Goal: Task Accomplishment & Management: Use online tool/utility

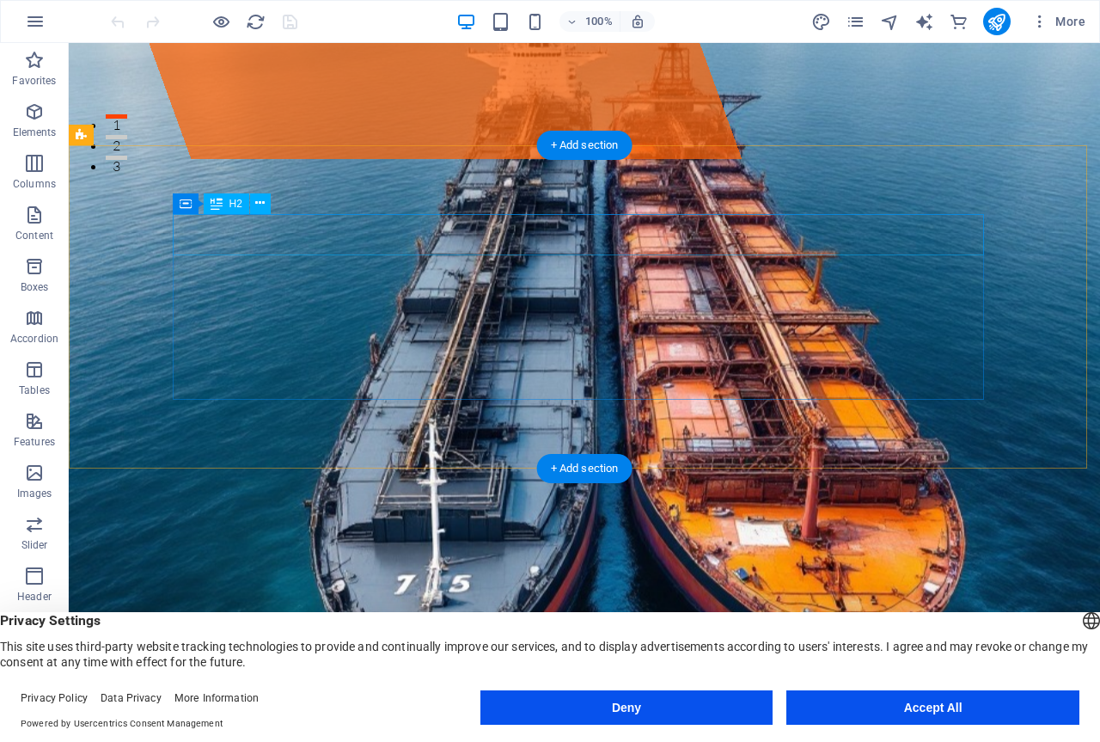
scroll to position [157, 0]
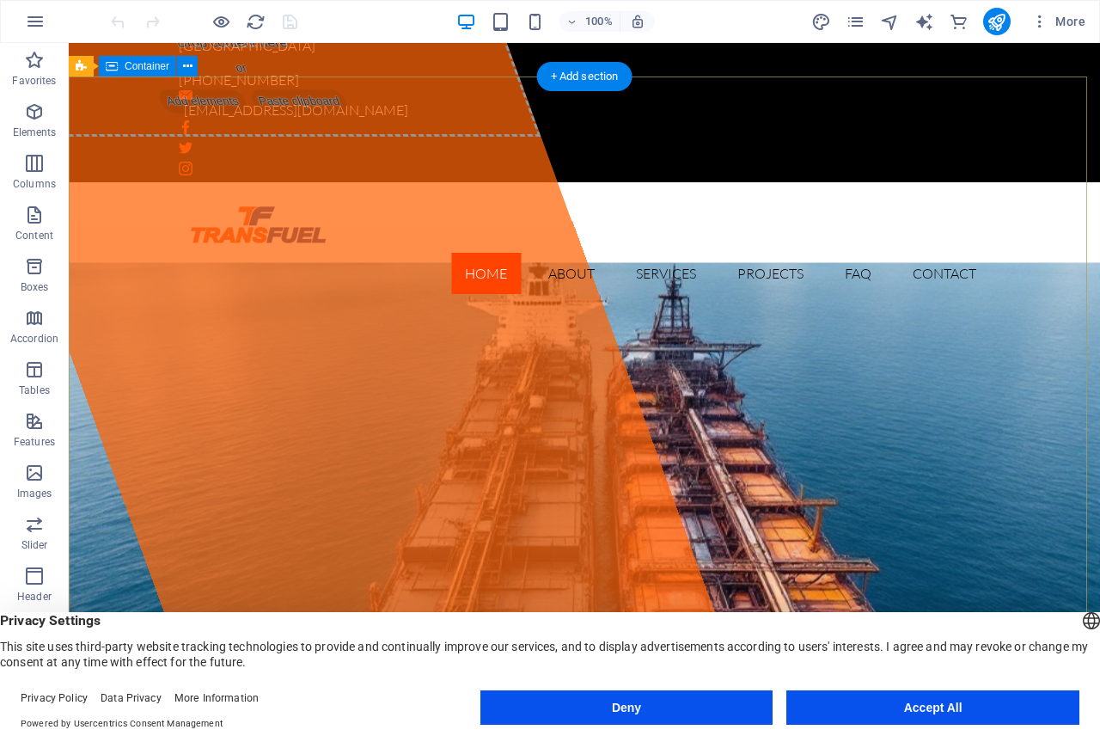
scroll to position [0, 0]
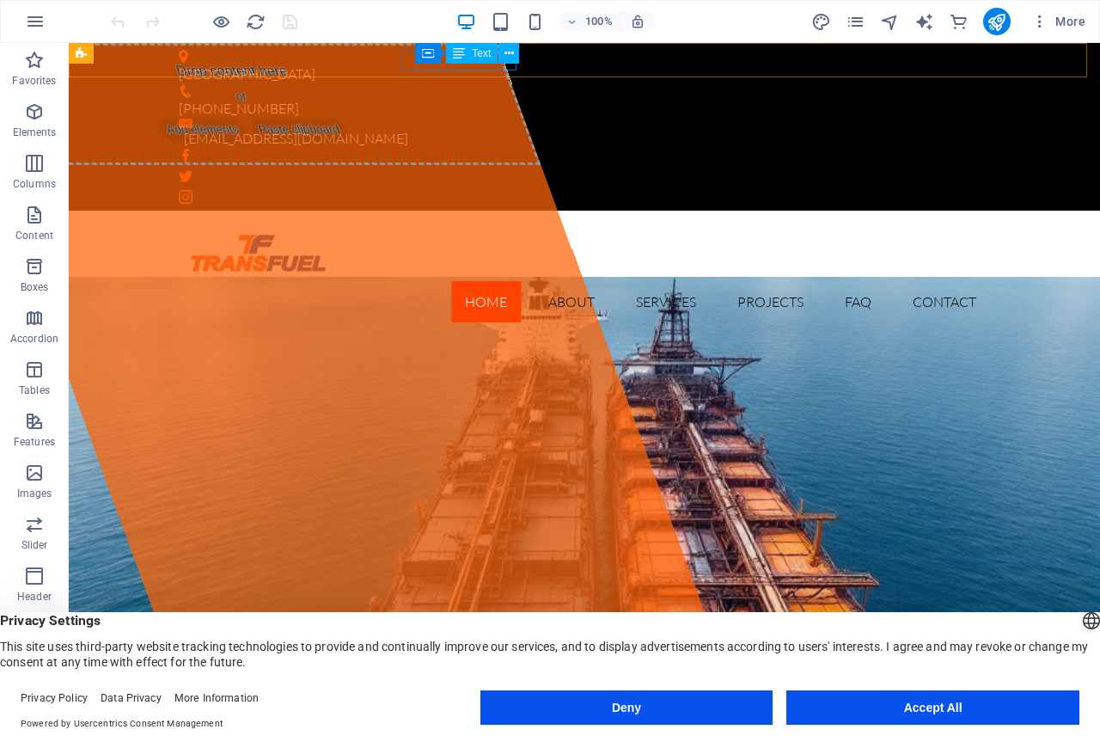
click at [492, 58] on div "Text" at bounding box center [472, 53] width 52 height 21
click at [404, 84] on figure at bounding box center [578, 91] width 798 height 14
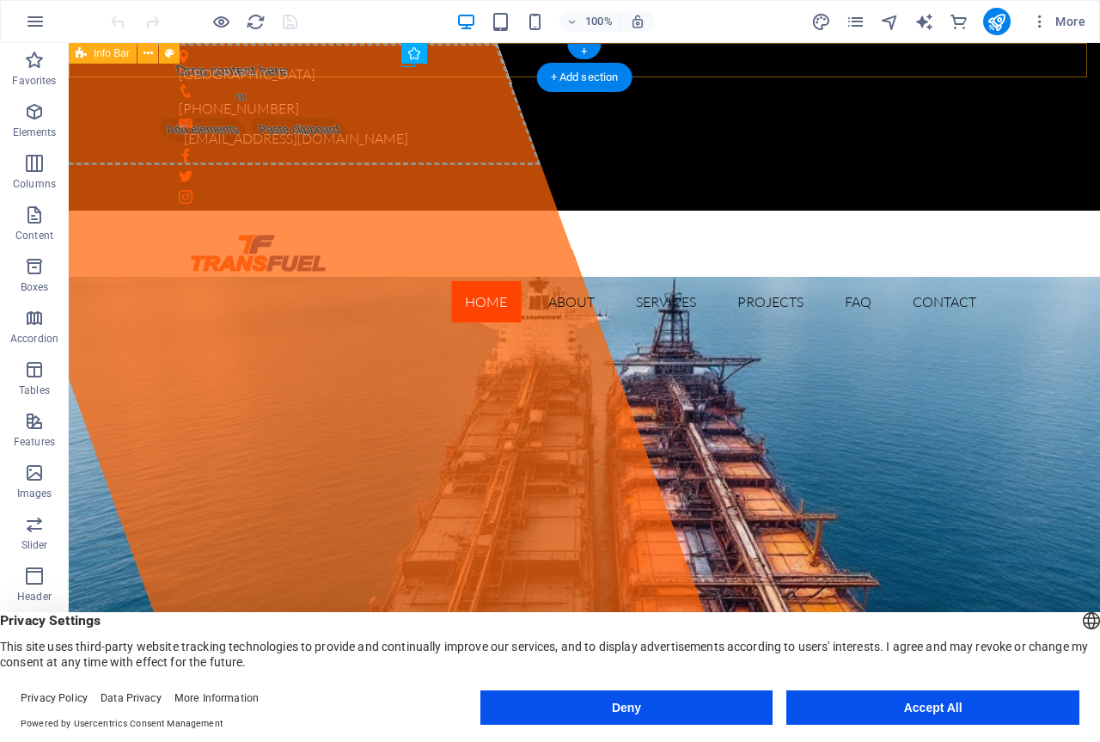
click at [523, 61] on div "[GEOGRAPHIC_DATA] [PHONE_NUMBER] [EMAIL_ADDRESS][DOMAIN_NAME]" at bounding box center [585, 127] width 1032 height 168
click at [571, 73] on div "+ Add section" at bounding box center [584, 77] width 95 height 29
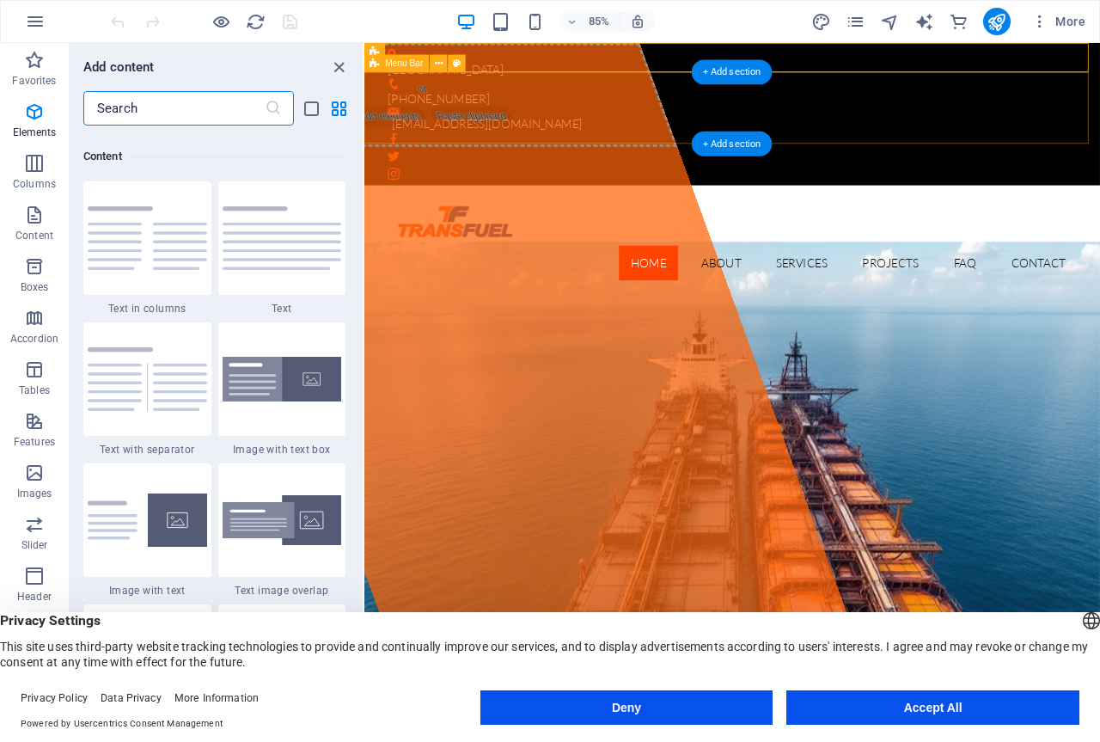
scroll to position [3008, 0]
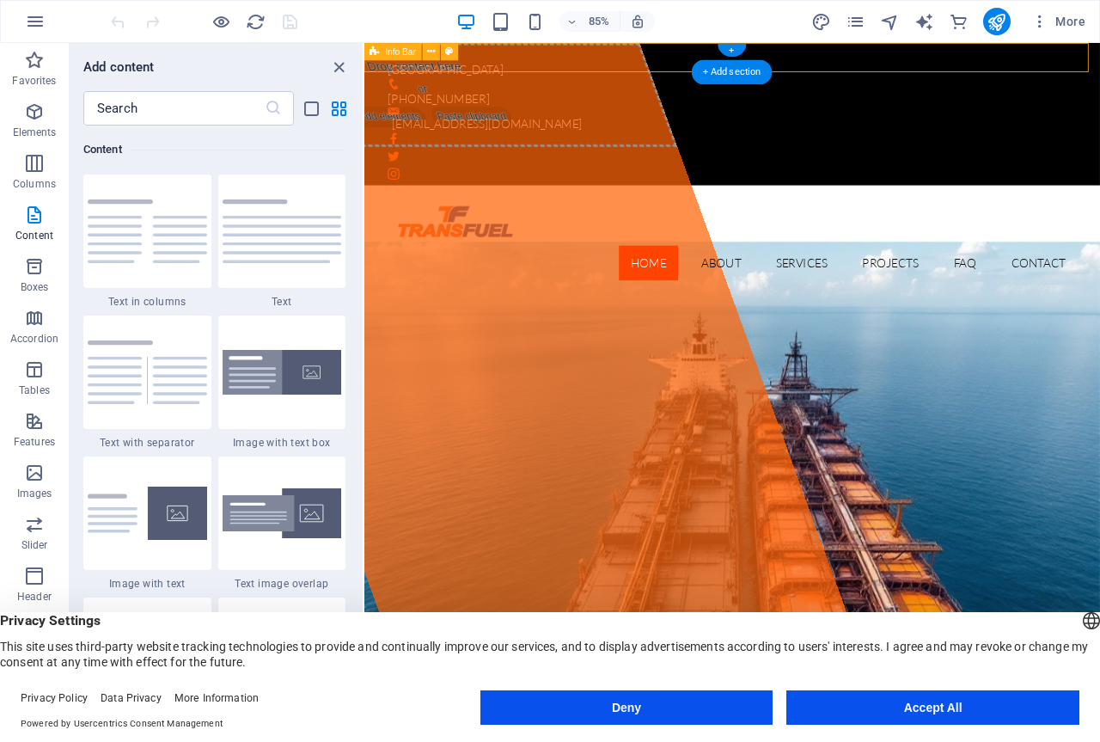
click at [573, 58] on div "[GEOGRAPHIC_DATA] [PHONE_NUMBER] [EMAIL_ADDRESS][DOMAIN_NAME]" at bounding box center [798, 127] width 866 height 168
click at [733, 52] on div "+" at bounding box center [732, 50] width 28 height 13
click at [741, 57] on div "[GEOGRAPHIC_DATA] [PHONE_NUMBER] [EMAIL_ADDRESS][DOMAIN_NAME]" at bounding box center [798, 127] width 866 height 168
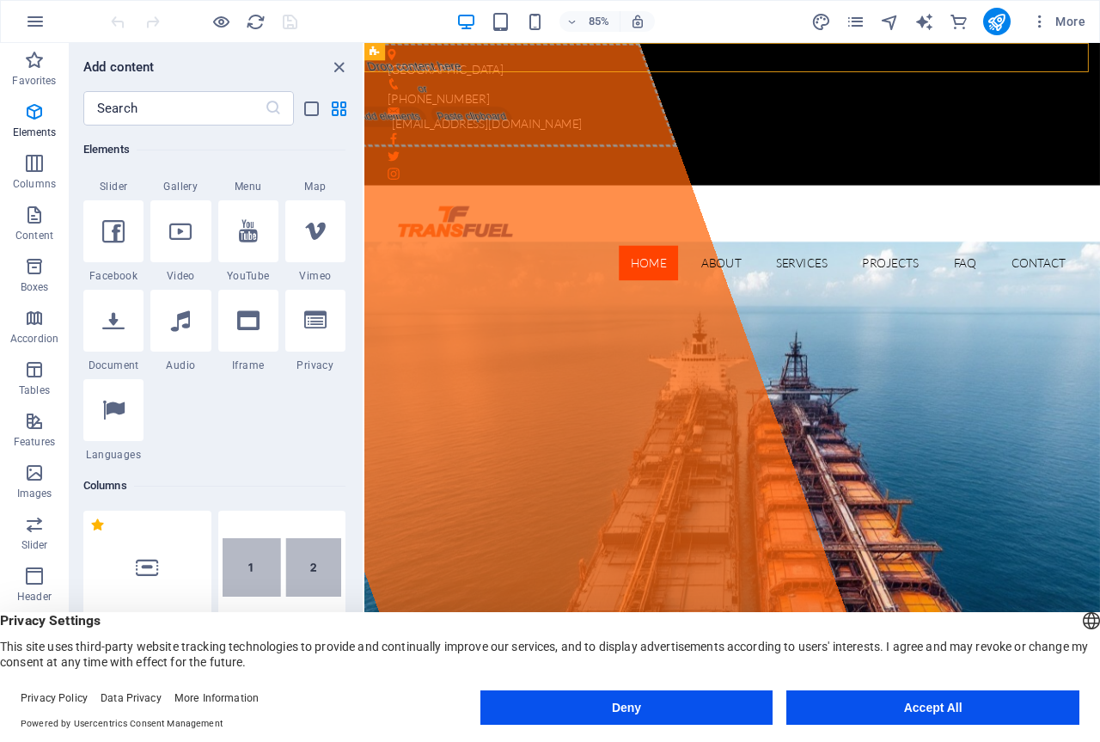
scroll to position [0, 0]
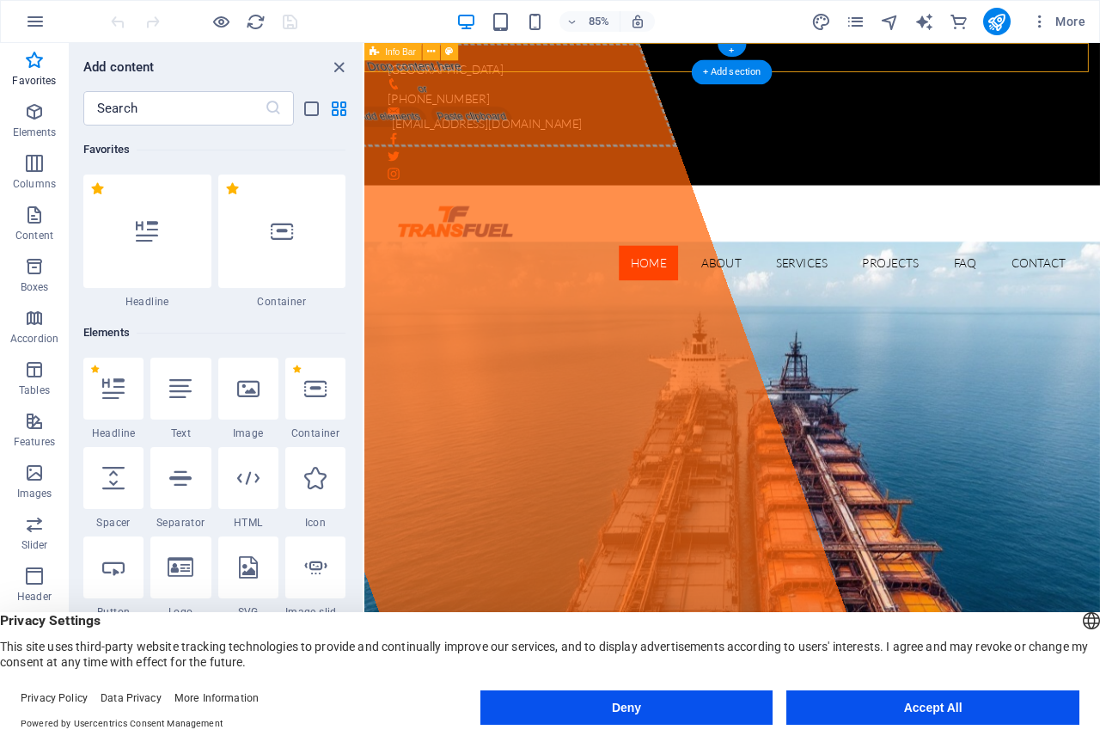
click at [569, 53] on div "[GEOGRAPHIC_DATA] [PHONE_NUMBER] [EMAIL_ADDRESS][DOMAIN_NAME]" at bounding box center [798, 127] width 866 height 168
click at [659, 61] on div "Container Text" at bounding box center [638, 52] width 98 height 18
click at [745, 59] on div "[GEOGRAPHIC_DATA] [PHONE_NUMBER] [EMAIL_ADDRESS][DOMAIN_NAME]" at bounding box center [798, 127] width 866 height 168
click at [727, 73] on div "+ Add section" at bounding box center [732, 72] width 81 height 25
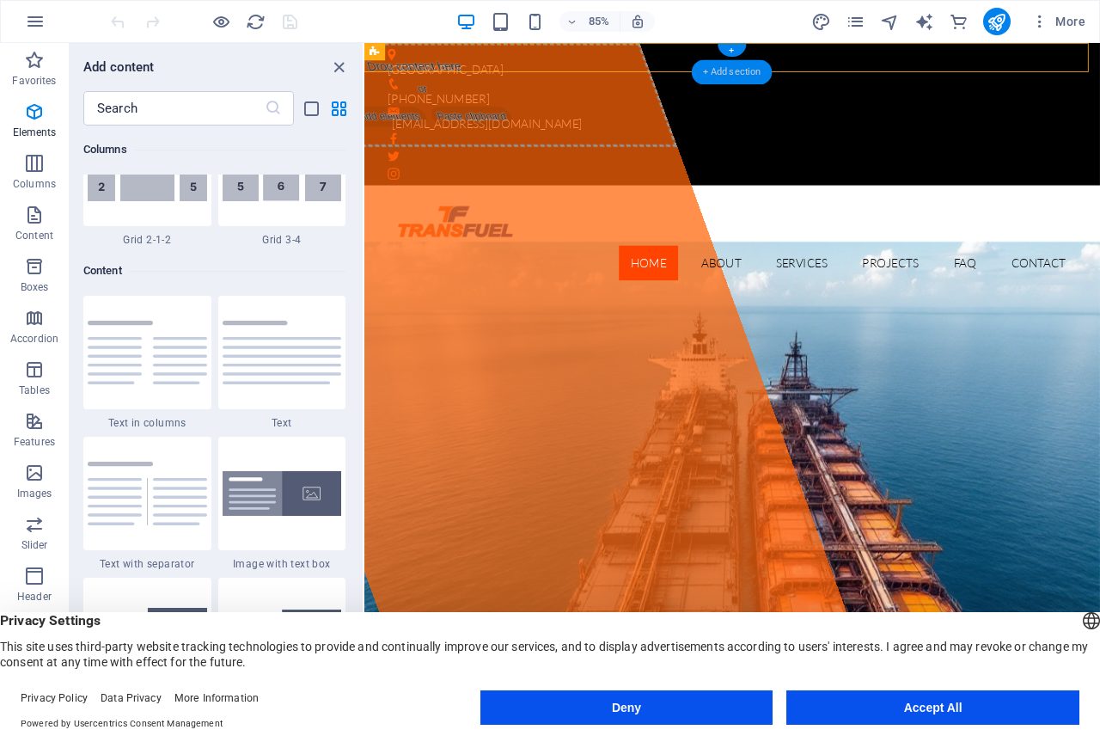
scroll to position [3008, 0]
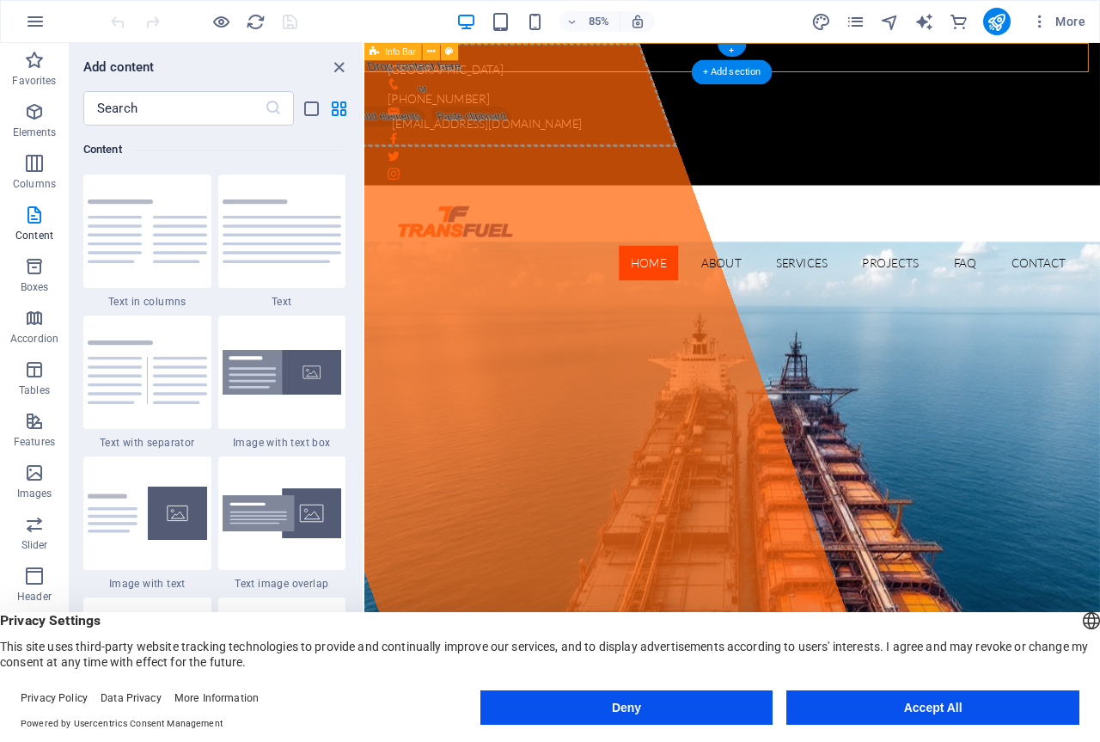
click at [550, 52] on div "[GEOGRAPHIC_DATA] [PHONE_NUMBER] [EMAIL_ADDRESS][DOMAIN_NAME]" at bounding box center [798, 127] width 866 height 168
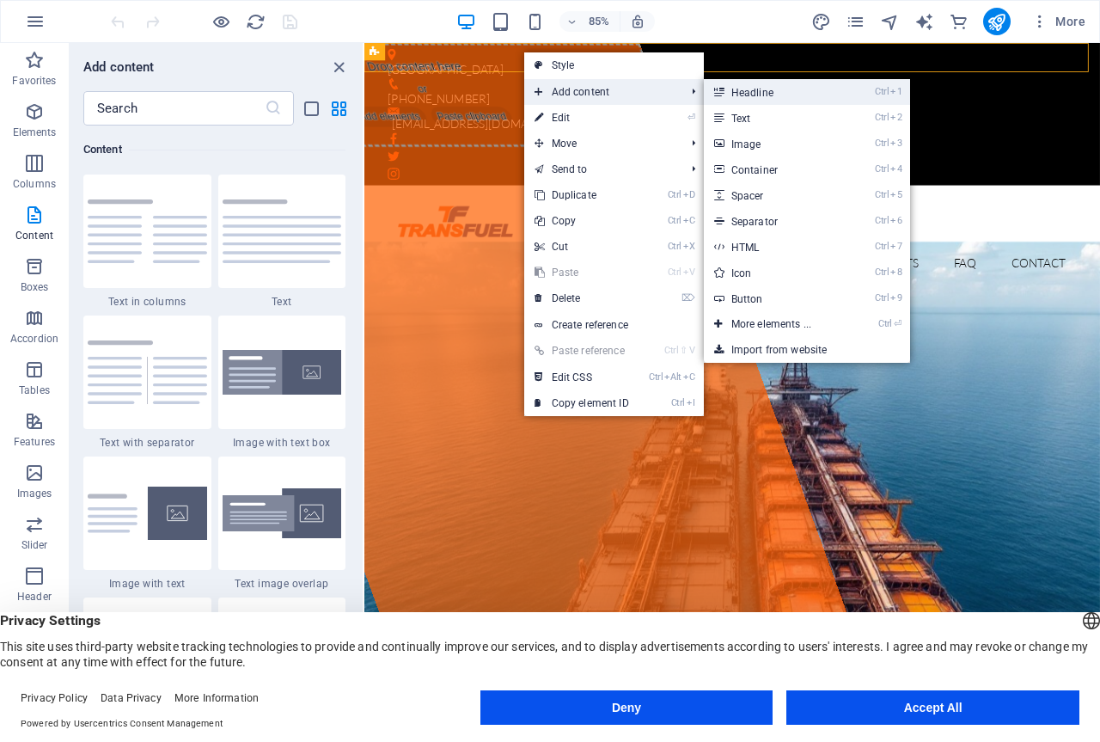
click at [760, 95] on link "Ctrl 1 Headline" at bounding box center [775, 92] width 142 height 26
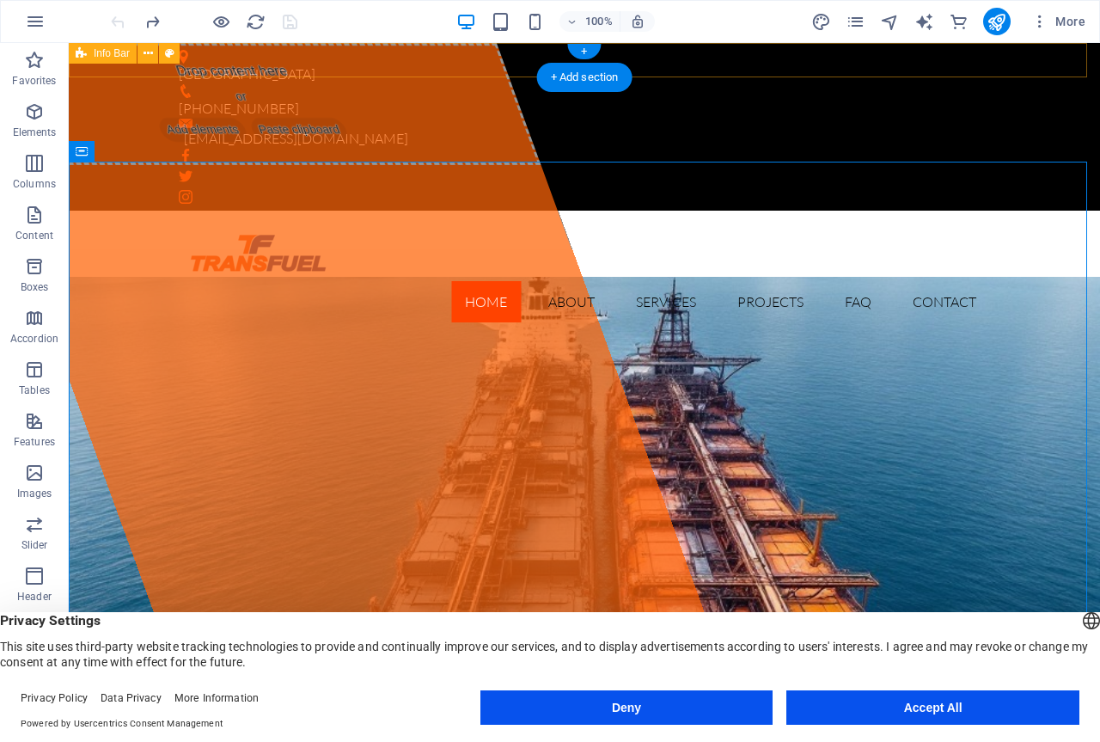
click at [1057, 55] on div "[GEOGRAPHIC_DATA] [PHONE_NUMBER] [EMAIL_ADDRESS][DOMAIN_NAME]" at bounding box center [585, 127] width 1032 height 168
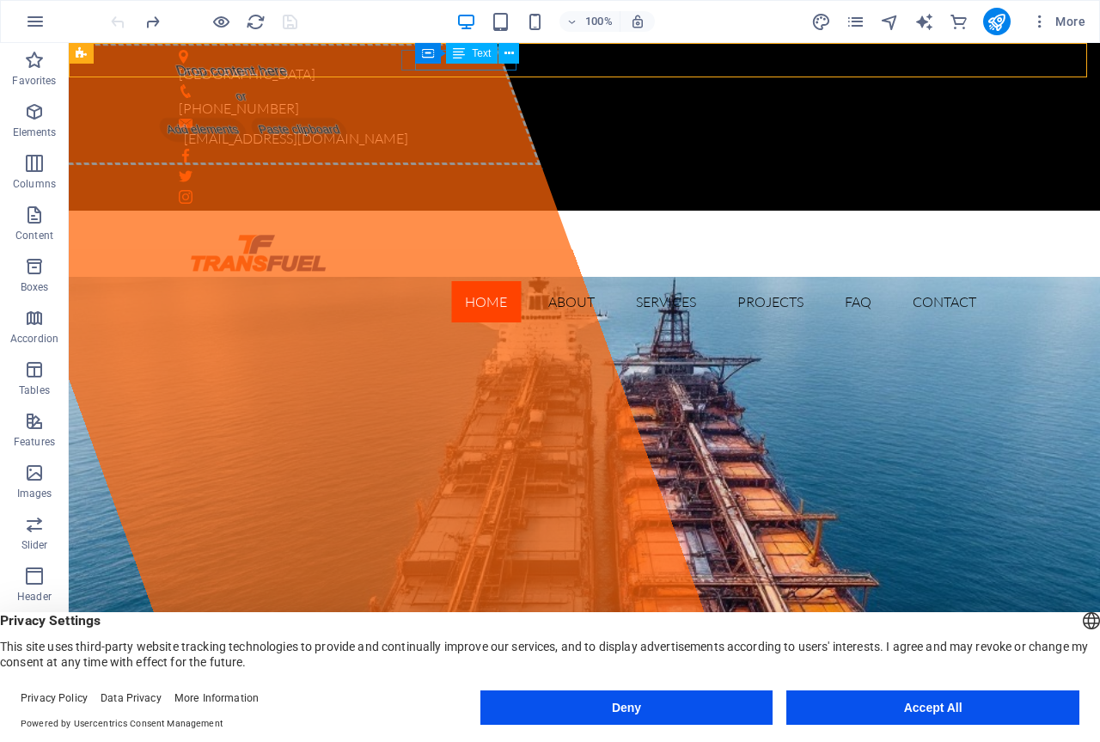
click at [445, 62] on div "Container Text" at bounding box center [472, 53] width 115 height 21
click at [510, 55] on icon at bounding box center [509, 54] width 9 height 18
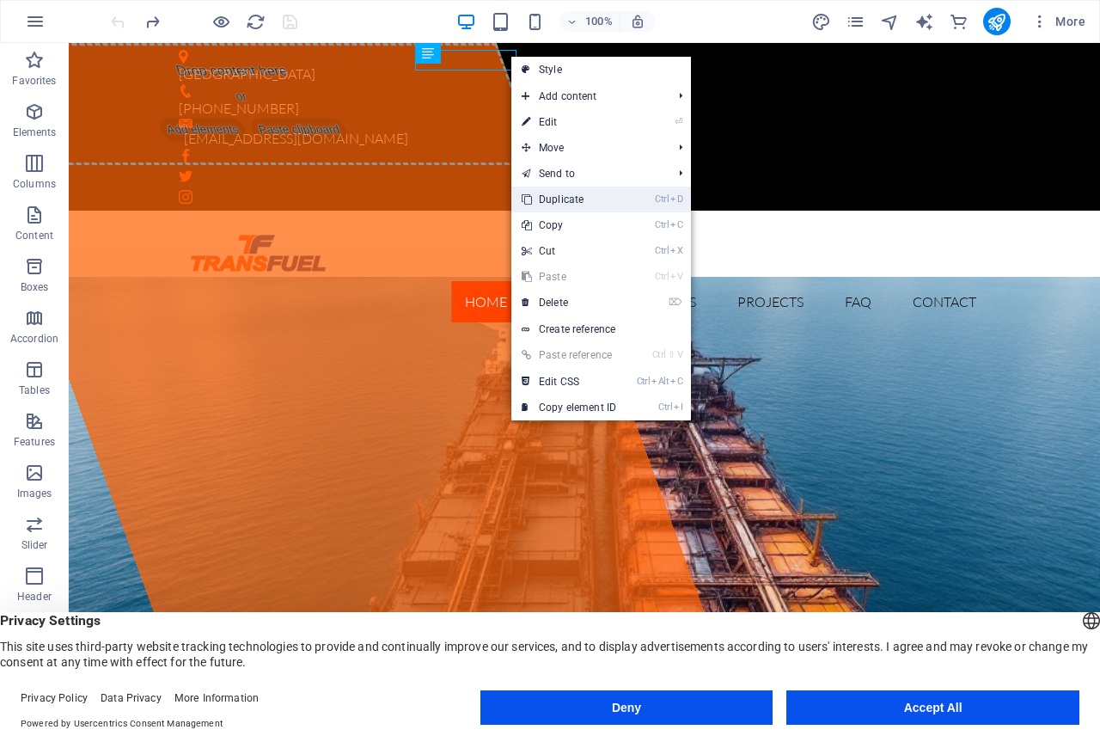
click at [561, 199] on link "Ctrl D Duplicate" at bounding box center [569, 200] width 115 height 26
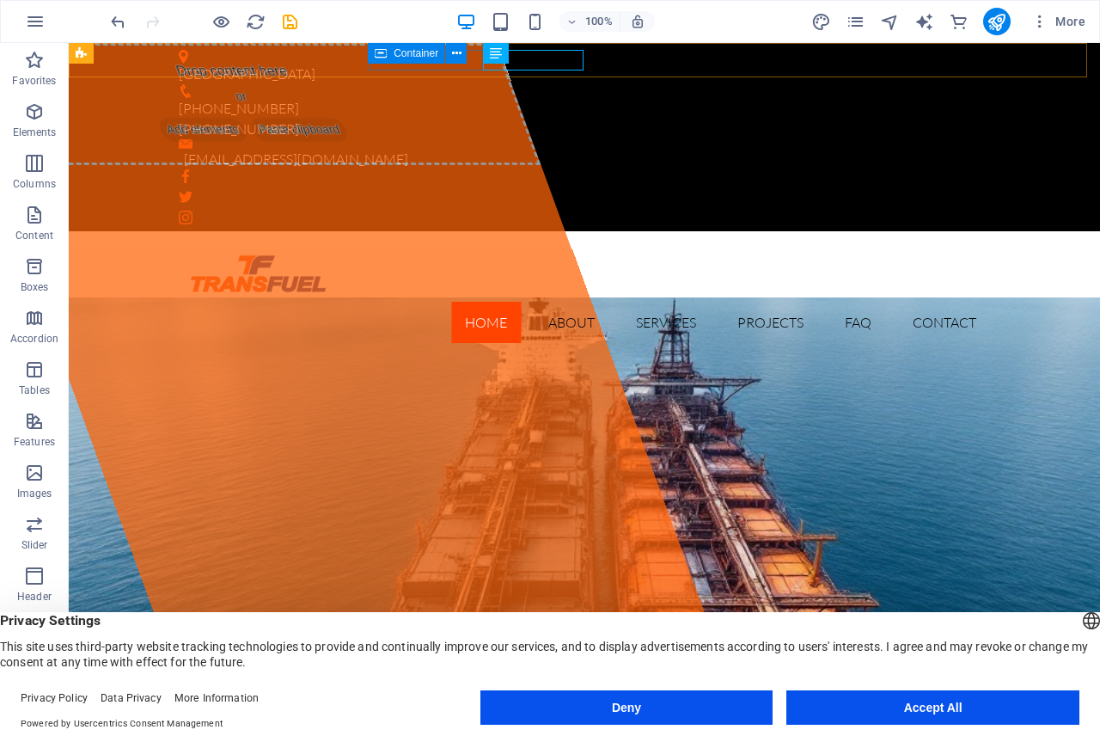
click at [375, 60] on icon at bounding box center [381, 53] width 12 height 21
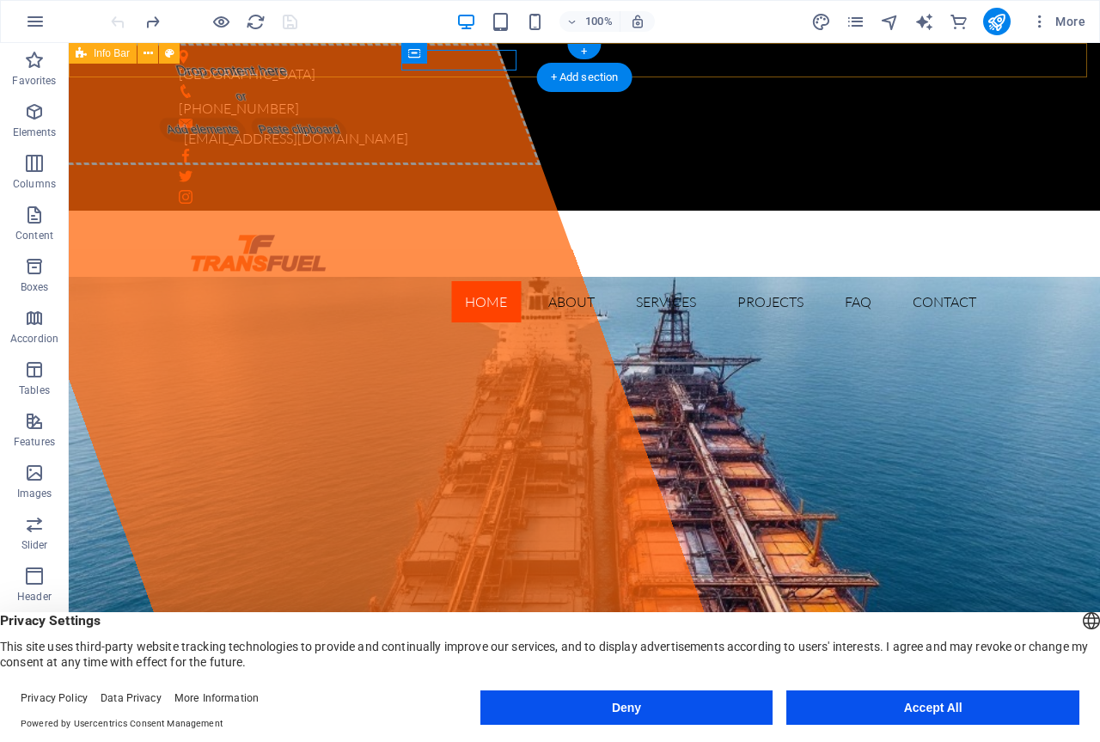
click at [378, 64] on div "[GEOGRAPHIC_DATA] [PHONE_NUMBER] [EMAIL_ADDRESS][DOMAIN_NAME]" at bounding box center [585, 127] width 1032 height 168
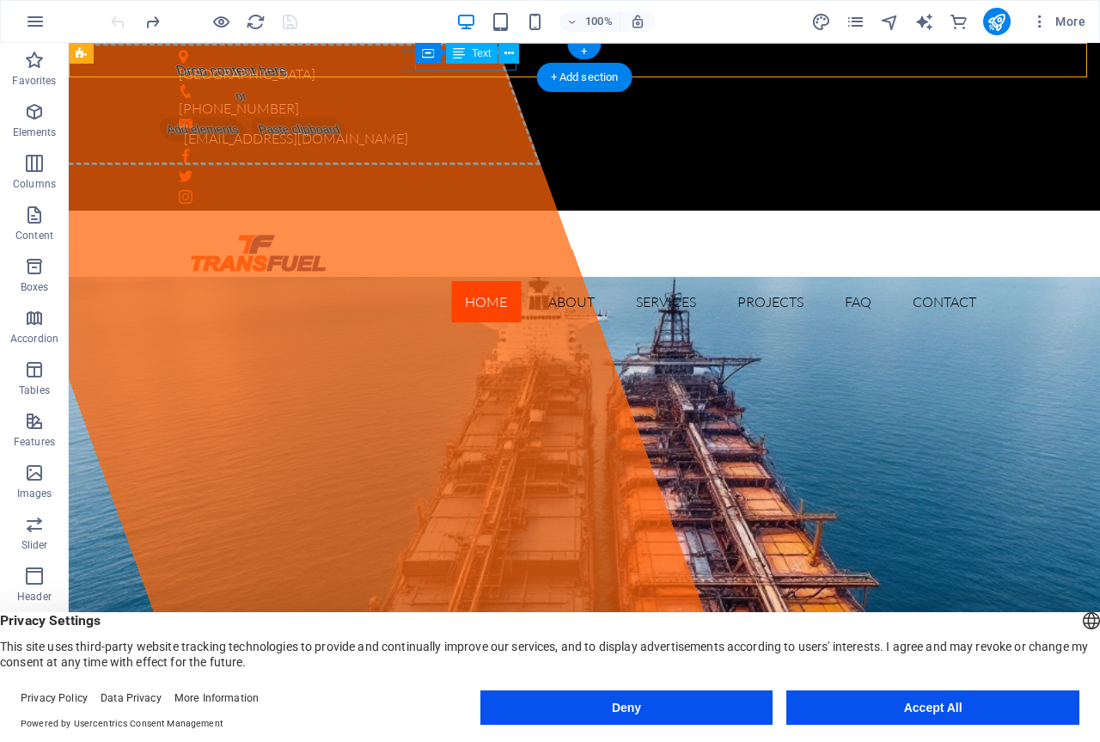
click at [493, 98] on div "[PHONE_NUMBER]" at bounding box center [578, 108] width 798 height 21
click at [403, 84] on figure at bounding box center [578, 91] width 798 height 14
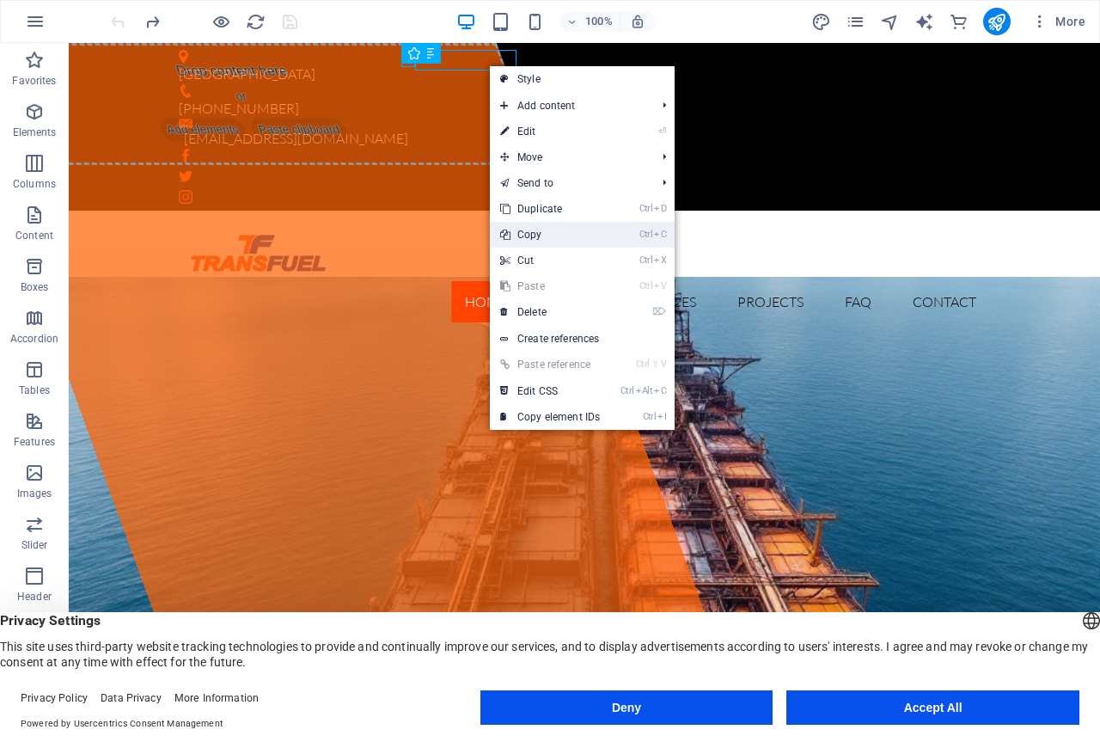
click at [541, 230] on link "Ctrl C Copy" at bounding box center [550, 235] width 120 height 26
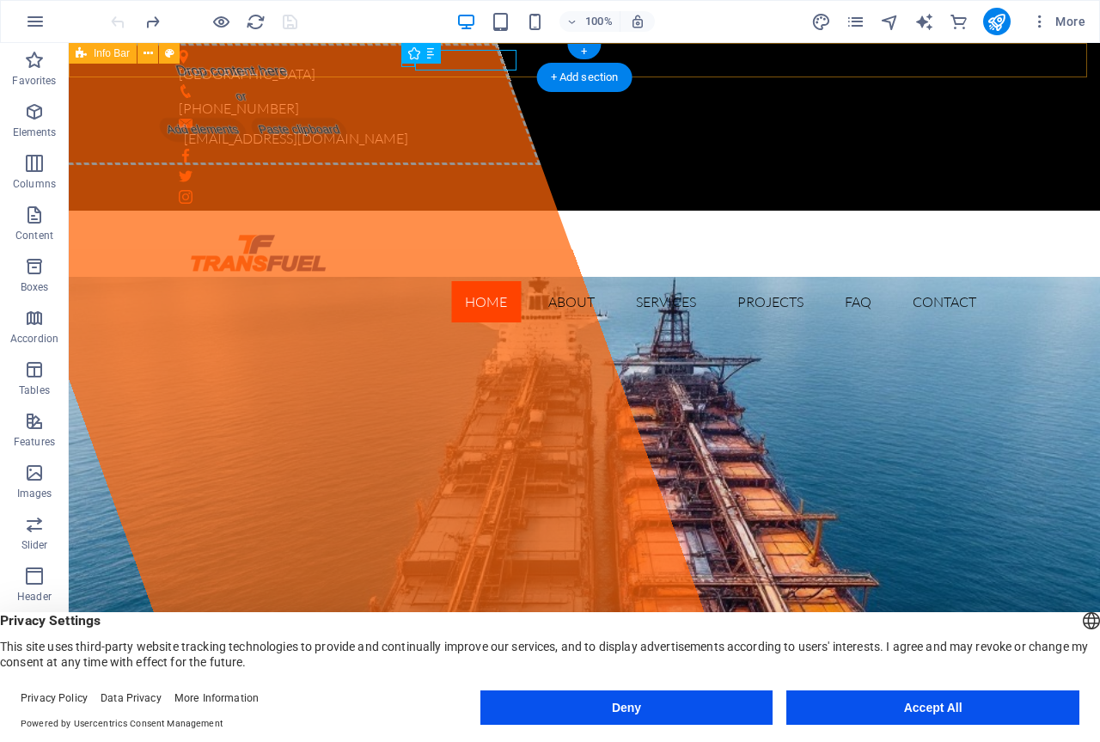
click at [543, 59] on div "[GEOGRAPHIC_DATA] [PHONE_NUMBER] [EMAIL_ADDRESS][DOMAIN_NAME]" at bounding box center [585, 127] width 1032 height 168
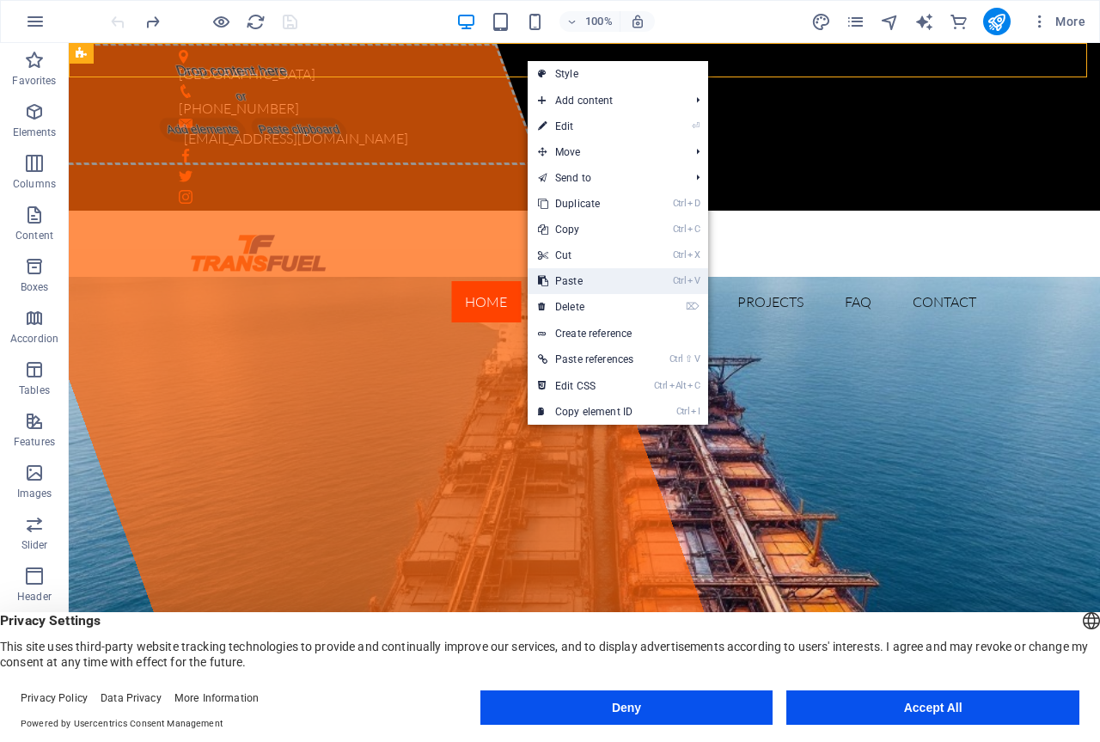
click at [577, 279] on link "Ctrl V Paste" at bounding box center [586, 281] width 116 height 26
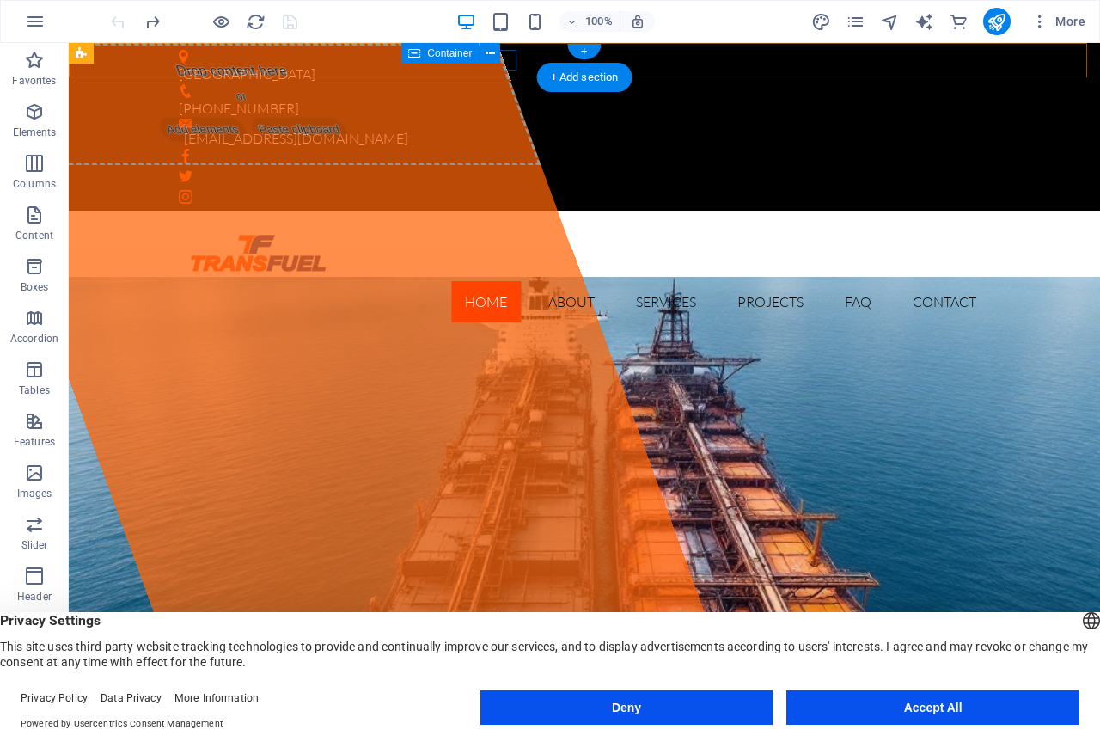
click at [406, 84] on div "[PHONE_NUMBER]" at bounding box center [578, 101] width 798 height 34
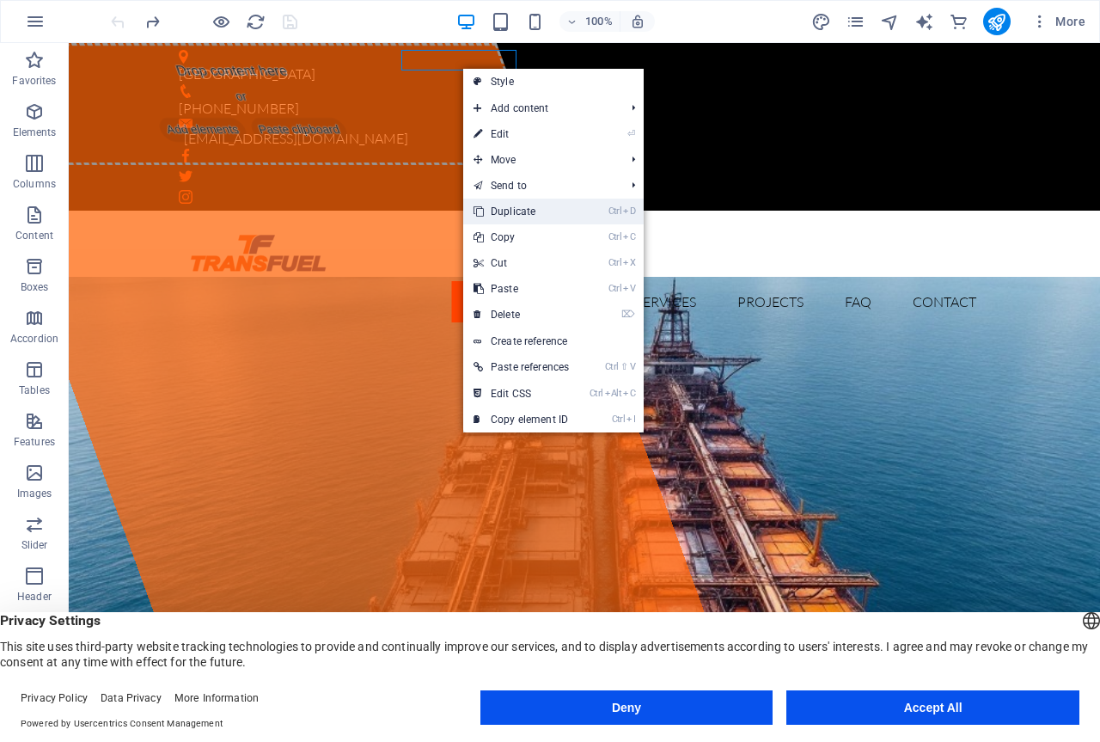
click at [521, 213] on link "Ctrl D Duplicate" at bounding box center [521, 212] width 116 height 26
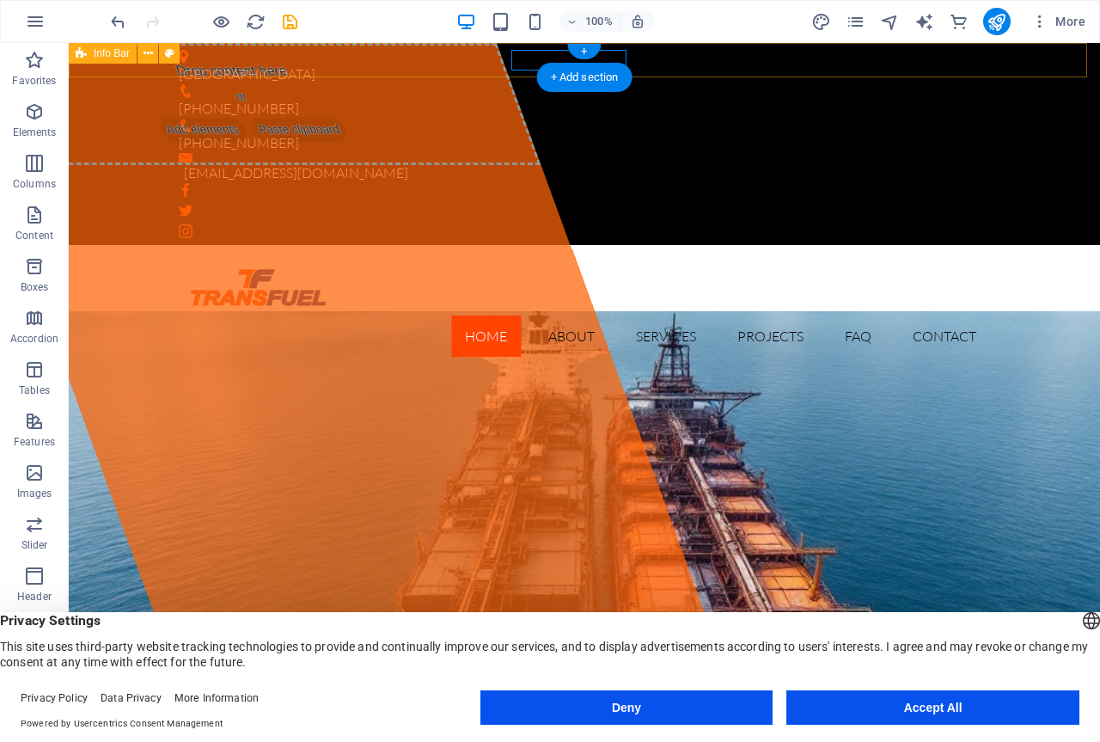
click at [644, 58] on div "[GEOGRAPHIC_DATA] [PHONE_NUMBER] [PHONE_NUMBER] [EMAIL_ADDRESS][DOMAIN_NAME]" at bounding box center [585, 144] width 1032 height 202
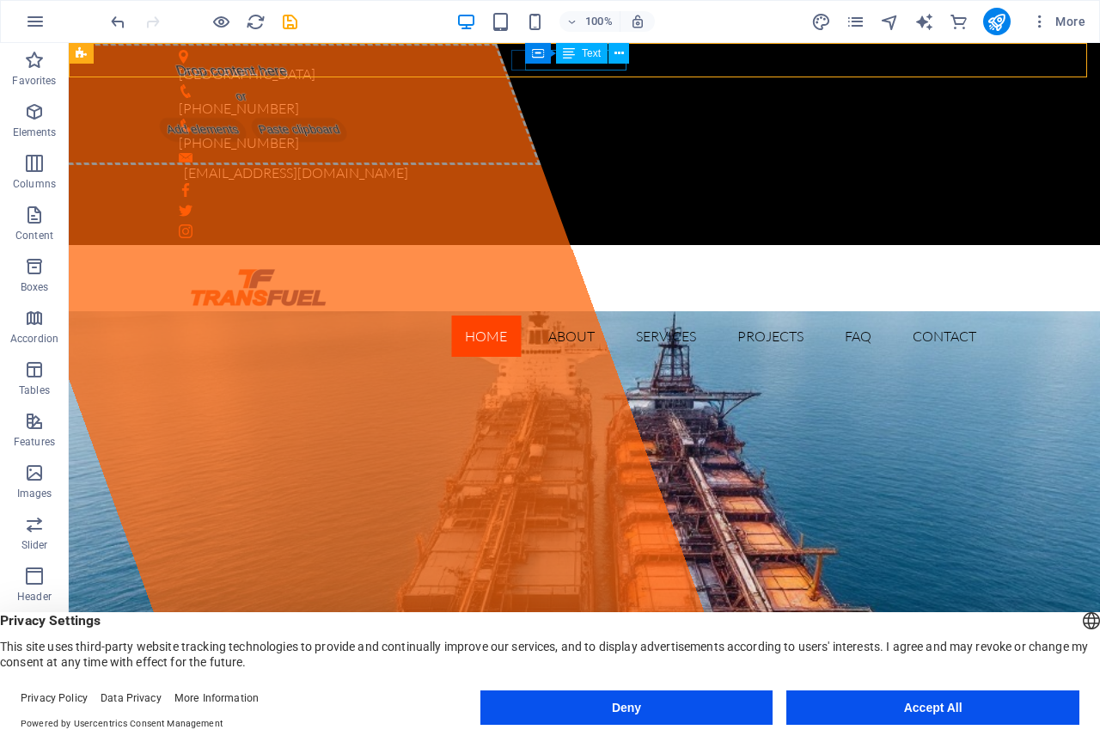
click at [615, 64] on div "Container Text" at bounding box center [582, 53] width 115 height 21
click at [599, 63] on div "Text" at bounding box center [582, 53] width 52 height 21
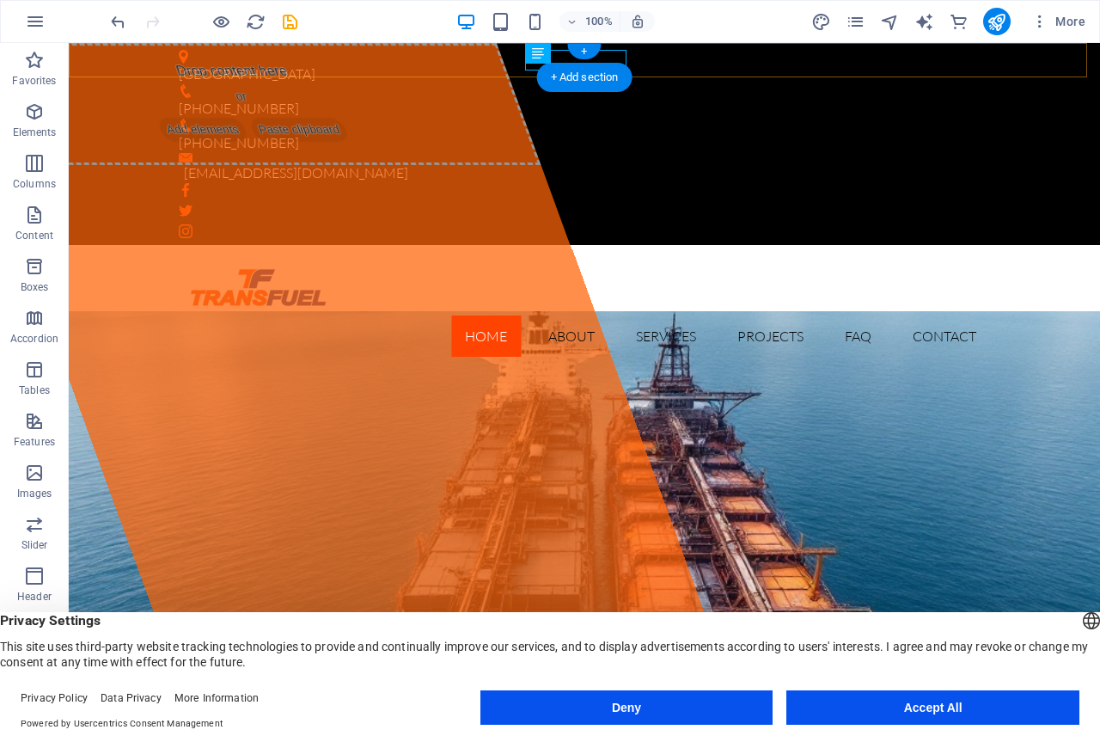
click at [597, 64] on div "+ Add section" at bounding box center [584, 77] width 95 height 29
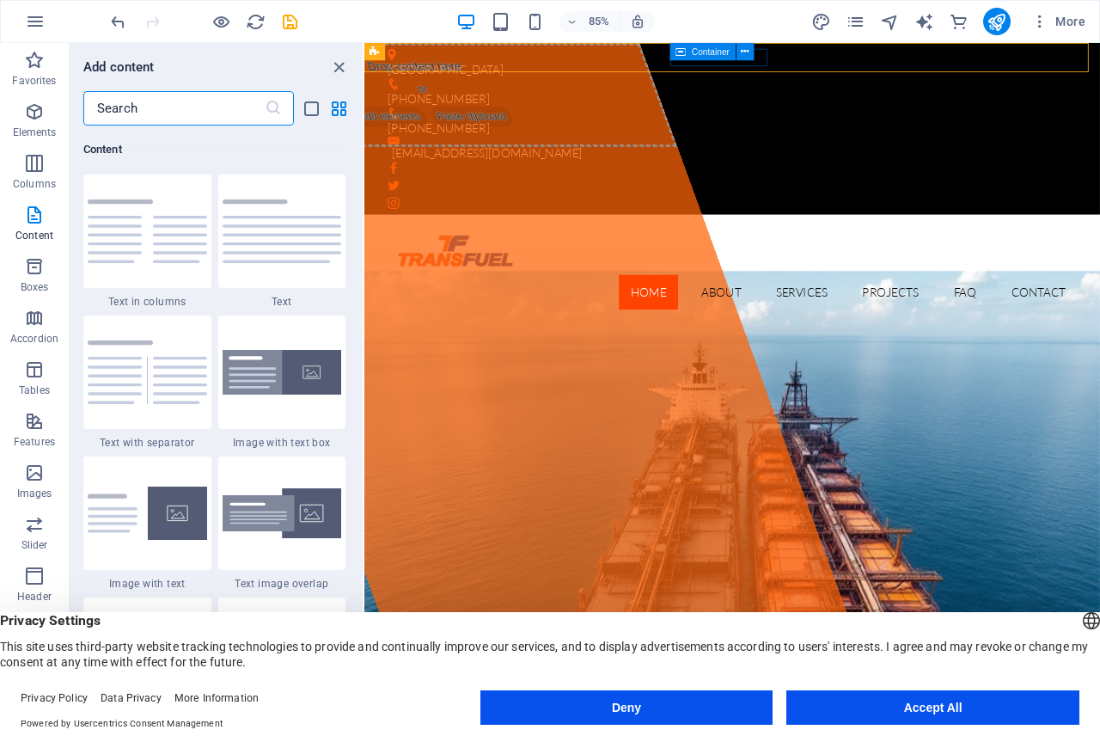
click at [695, 61] on div "Container" at bounding box center [718, 52] width 94 height 18
click at [731, 50] on span "Text" at bounding box center [738, 51] width 16 height 9
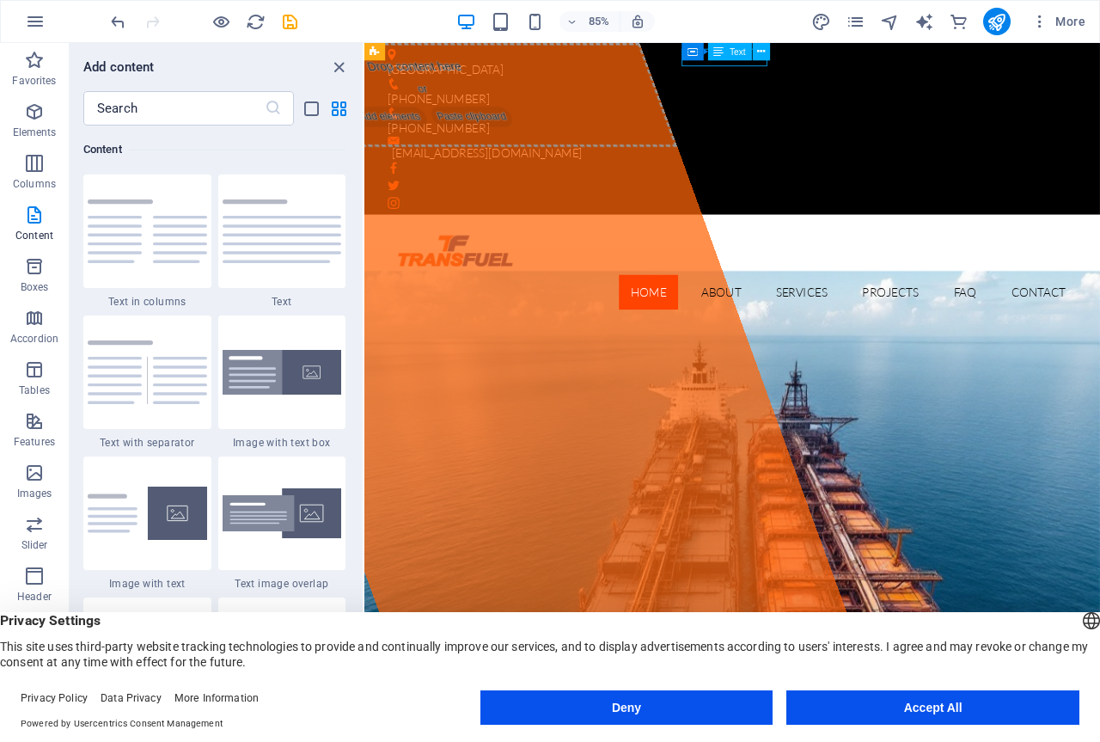
click at [729, 58] on div "Text" at bounding box center [730, 51] width 44 height 17
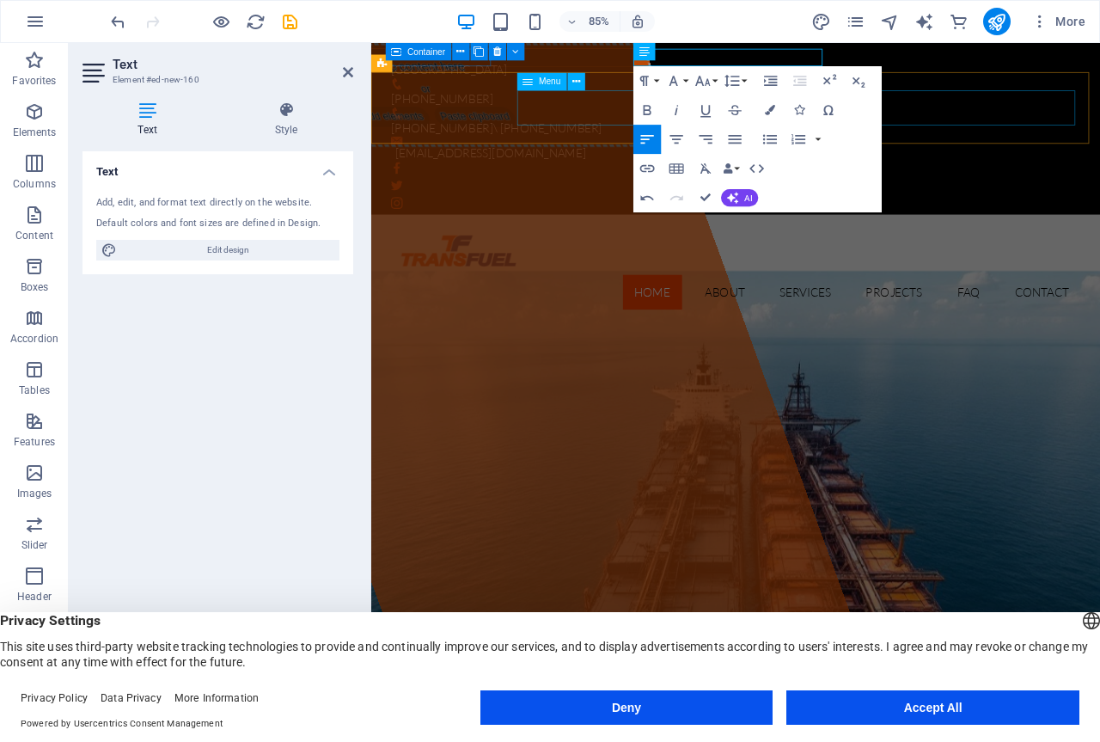
click at [591, 316] on nav "Home About Services Projects FAQ Contact" at bounding box center [801, 336] width 812 height 41
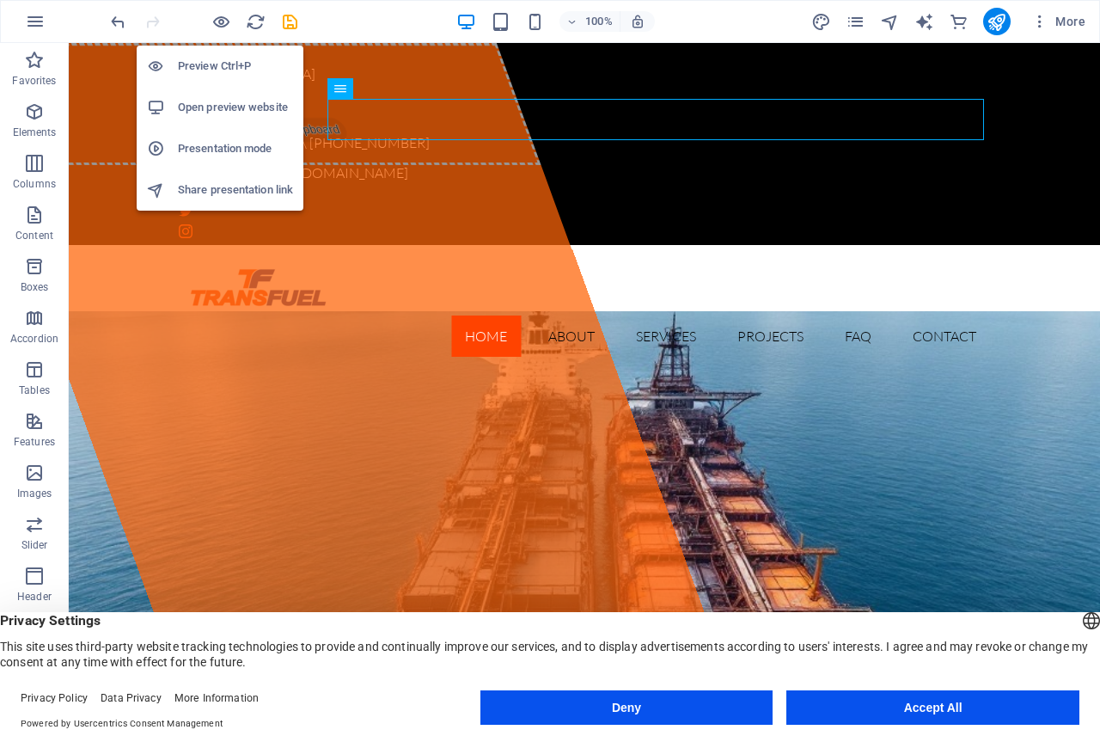
click at [212, 62] on h6 "Preview Ctrl+P" at bounding box center [235, 66] width 115 height 21
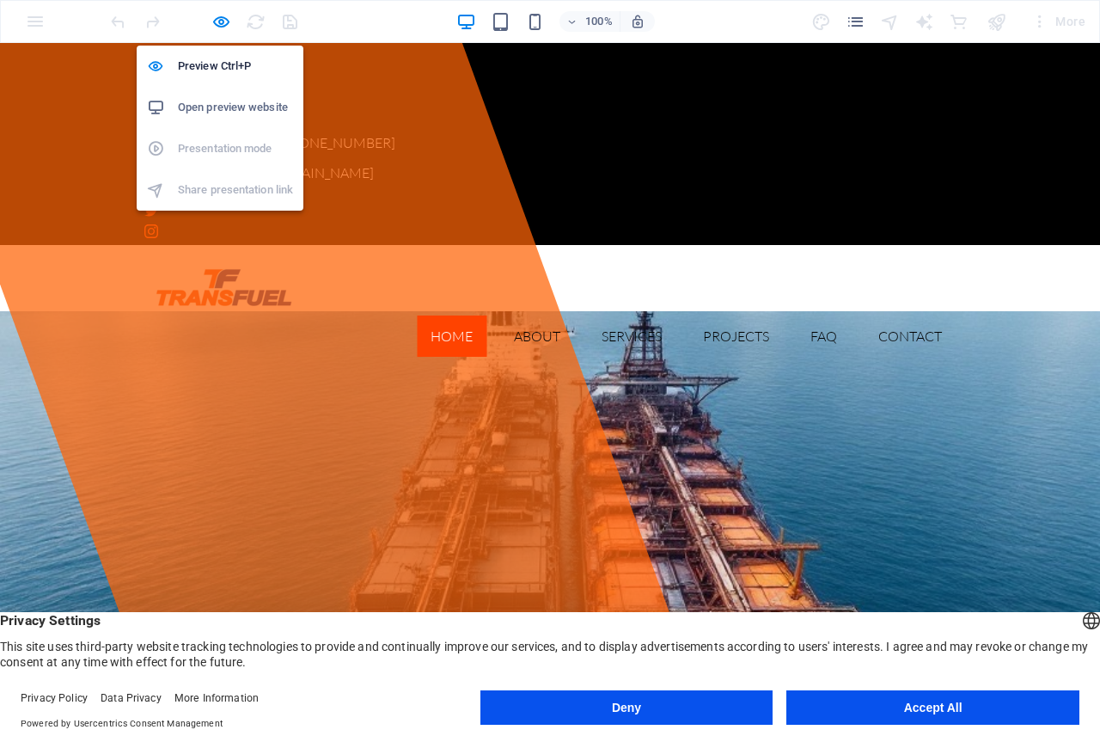
click at [218, 105] on h6 "Open preview website" at bounding box center [235, 107] width 115 height 21
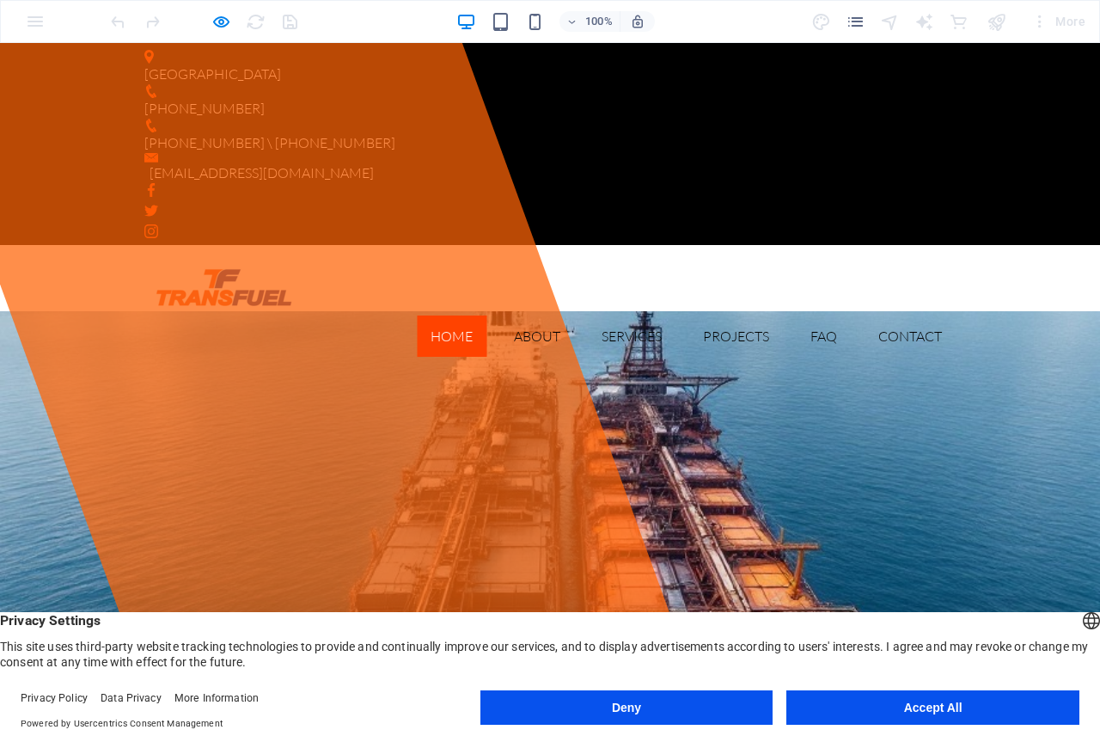
click at [289, 23] on div at bounding box center [203, 22] width 193 height 28
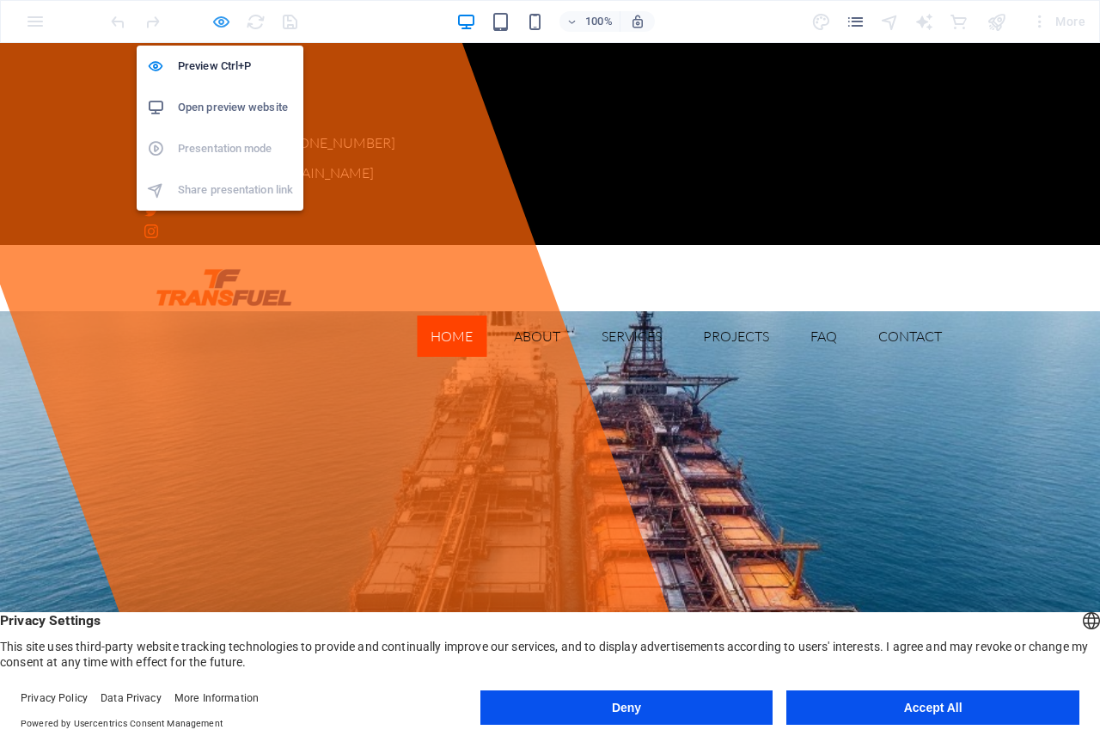
click at [219, 23] on icon "button" at bounding box center [221, 22] width 20 height 20
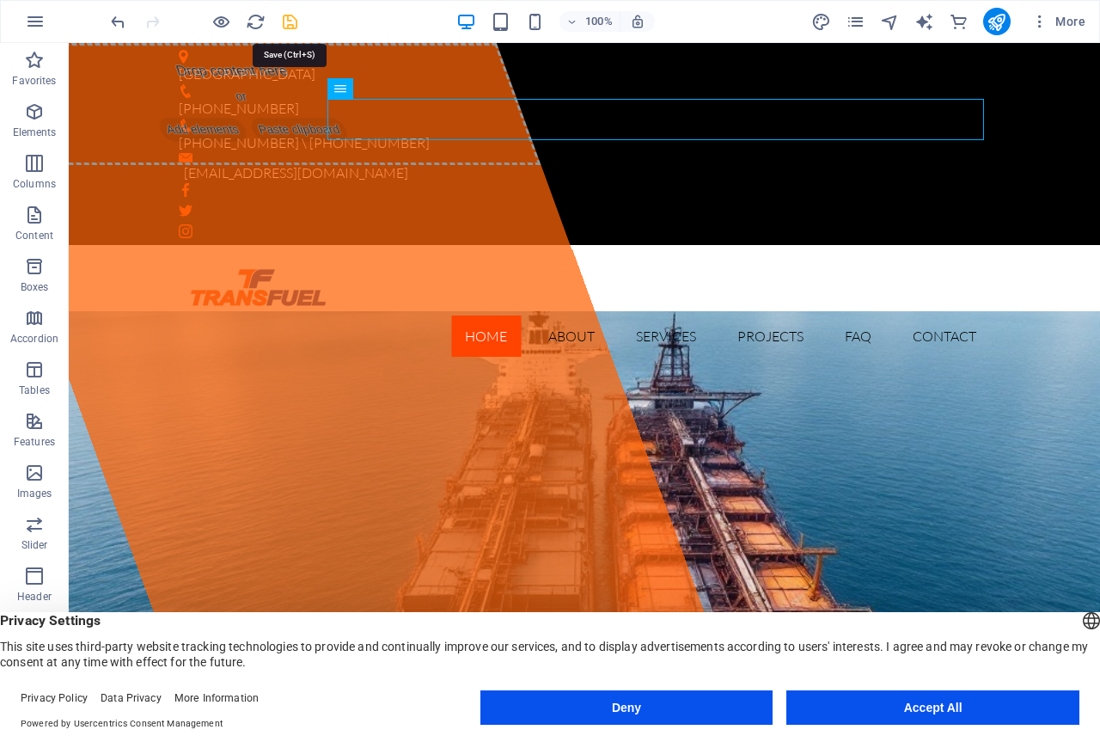
click at [288, 19] on icon "save" at bounding box center [290, 22] width 20 height 20
checkbox input "false"
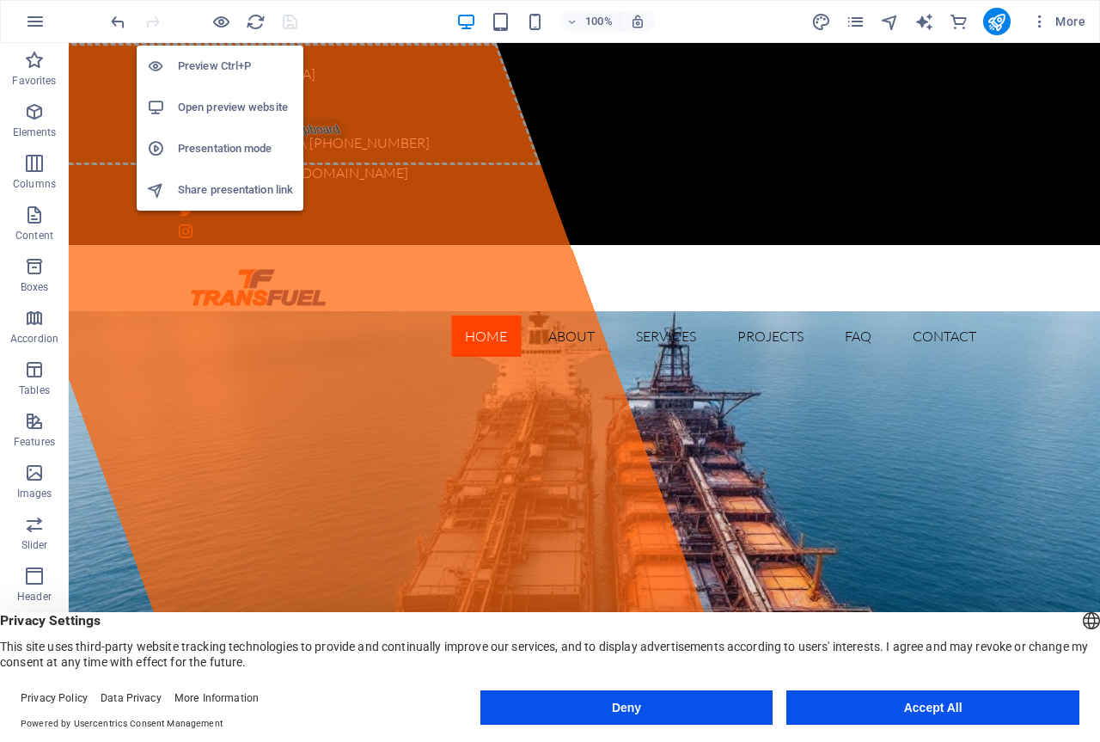
click at [222, 107] on h6 "Open preview website" at bounding box center [235, 107] width 115 height 21
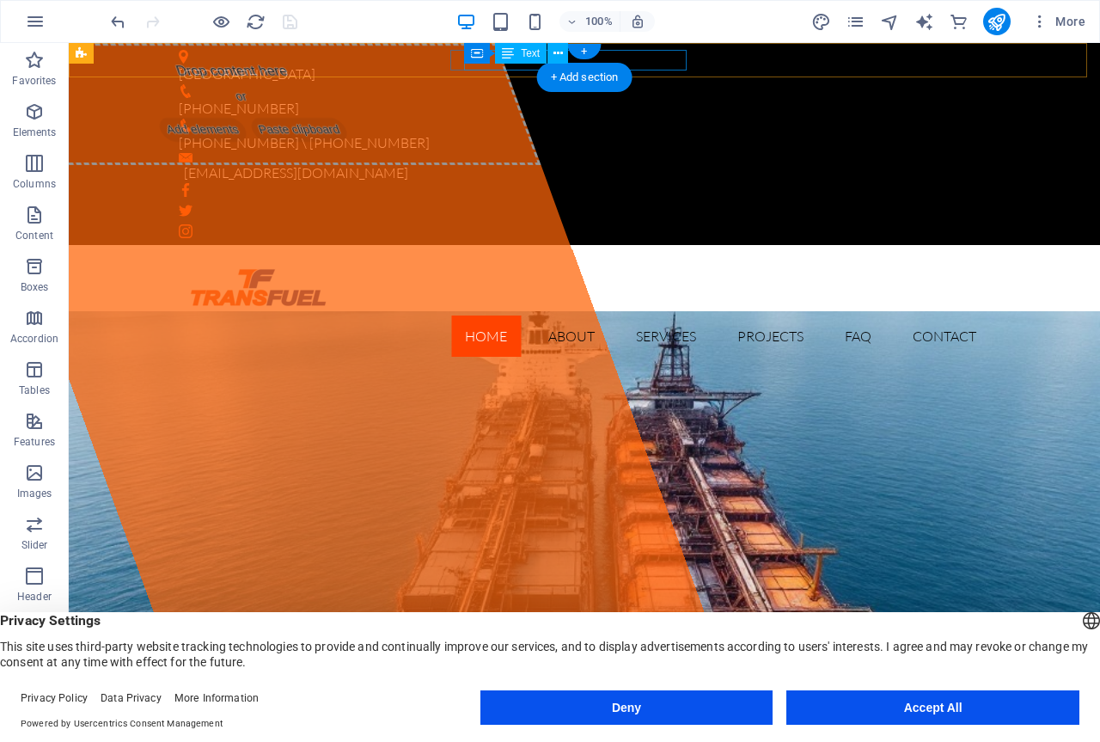
click at [656, 132] on div "[PHONE_NUMBER] \ [PHONE_NUMBER]" at bounding box center [578, 142] width 798 height 21
click at [660, 132] on div "[PHONE_NUMBER] \ [PHONE_NUMBER]" at bounding box center [578, 142] width 798 height 21
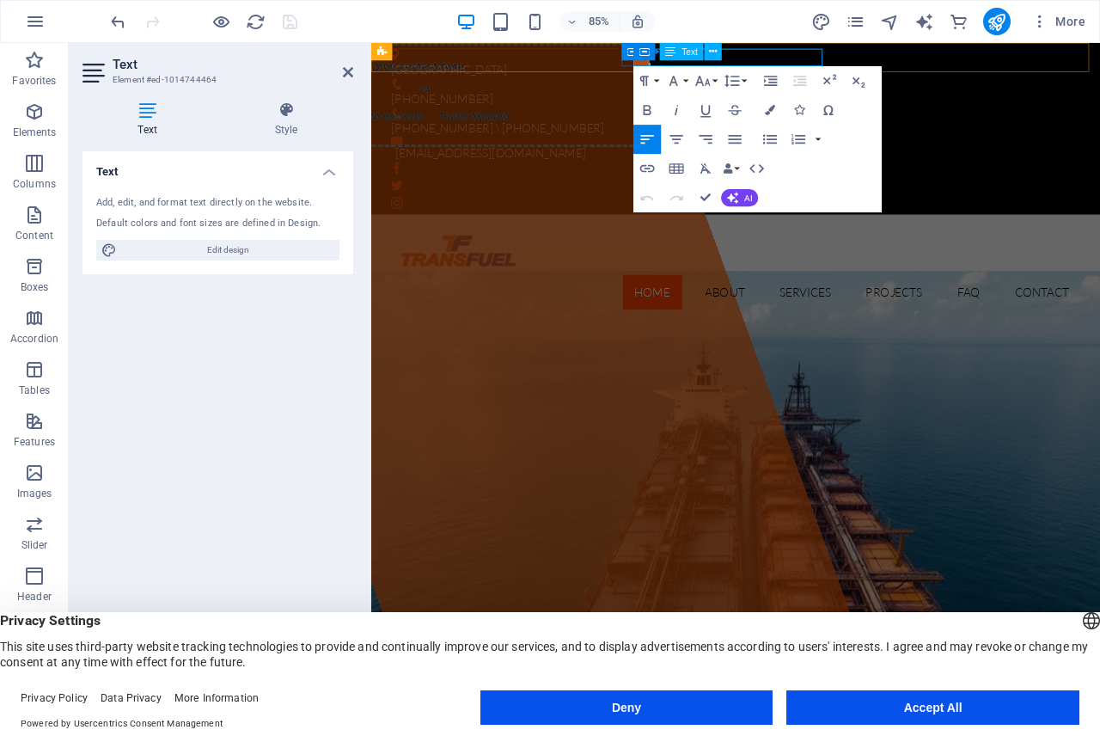
click at [731, 57] on div "Container Text" at bounding box center [683, 52] width 98 height 18
drag, startPoint x: 892, startPoint y: 58, endPoint x: 868, endPoint y: 57, distance: 23.3
click at [868, 132] on p "[PHONE_NUMBER] \ [PHONE_NUMBER]" at bounding box center [794, 142] width 798 height 21
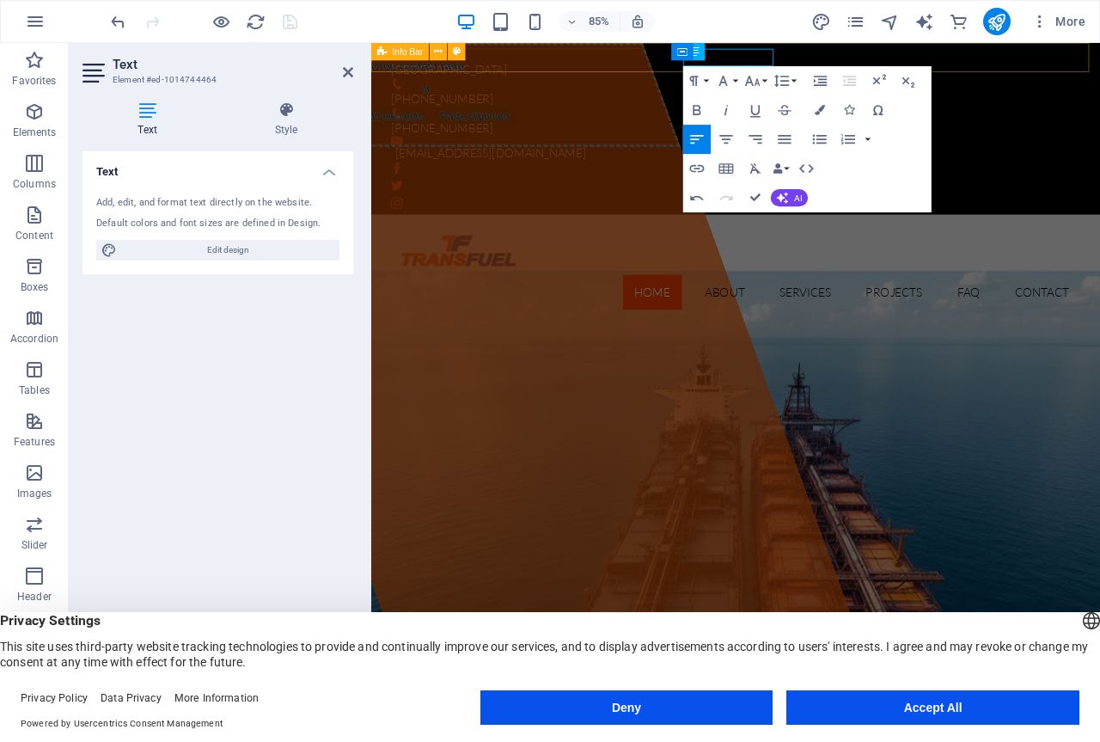
click at [702, 59] on div "[GEOGRAPHIC_DATA] [PHONE_NUMBER] [PHONE_NUMBER] [EMAIL_ADDRESS][DOMAIN_NAME]" at bounding box center [800, 144] width 858 height 202
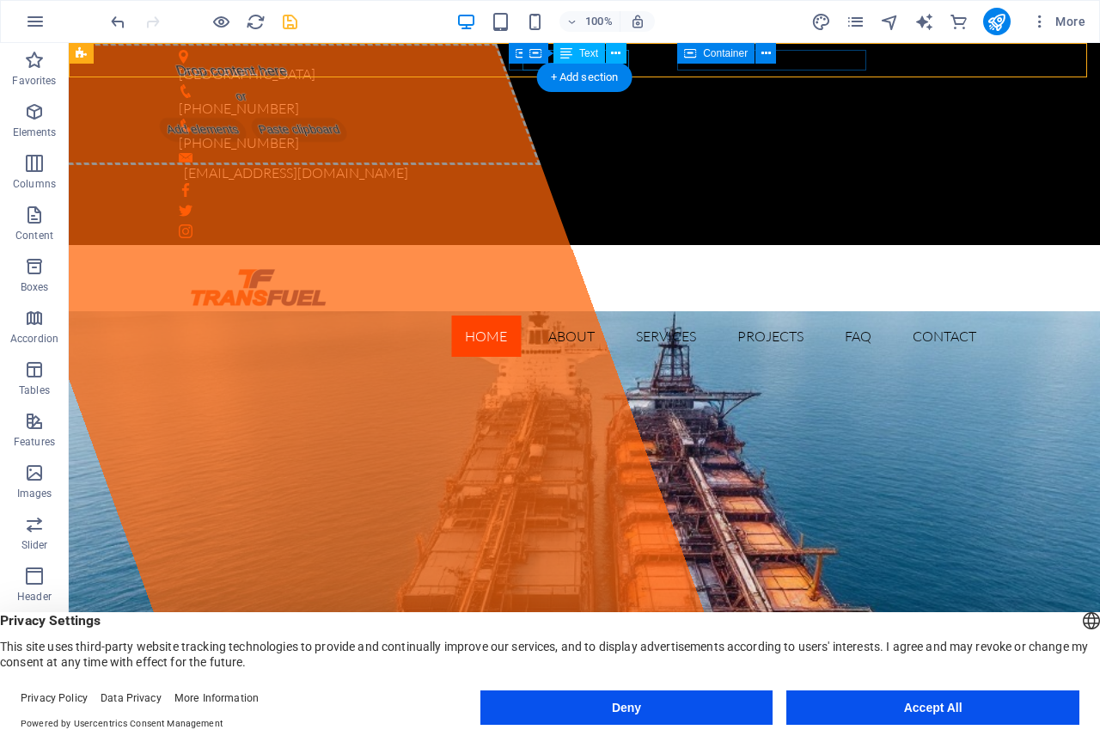
click at [681, 153] on div "[EMAIL_ADDRESS][DOMAIN_NAME]" at bounding box center [578, 168] width 798 height 30
click at [641, 59] on div "[GEOGRAPHIC_DATA] [PHONE_NUMBER] [PHONE_NUMBER] [EMAIL_ADDRESS][DOMAIN_NAME]" at bounding box center [585, 144] width 1032 height 202
click at [518, 119] on div "[PHONE_NUMBER]" at bounding box center [578, 136] width 798 height 34
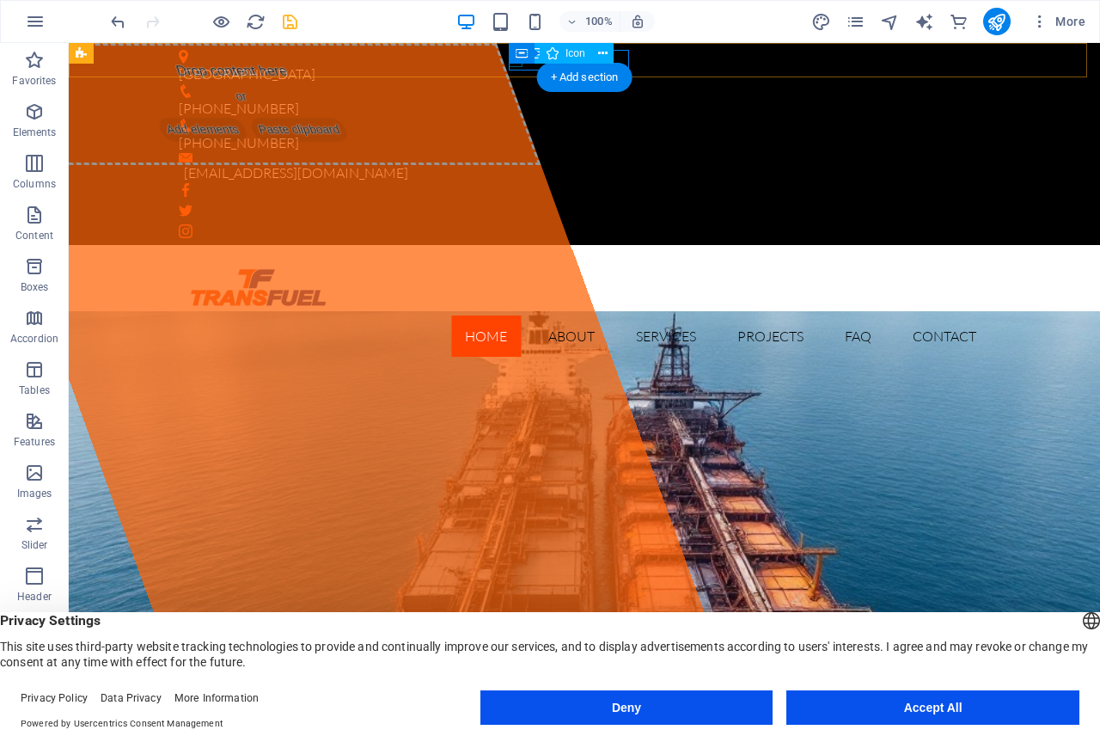
click at [518, 119] on figure at bounding box center [578, 126] width 798 height 14
select select "xMidYMid"
select select "px"
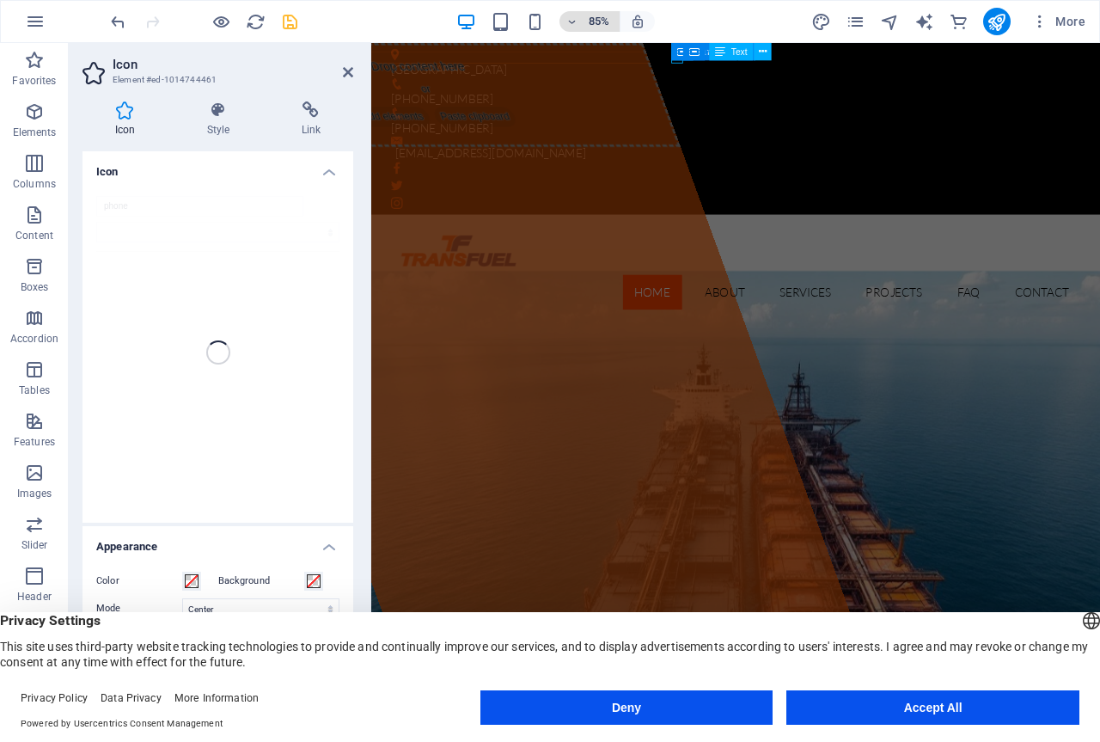
click at [572, 22] on icon "button" at bounding box center [573, 21] width 12 height 11
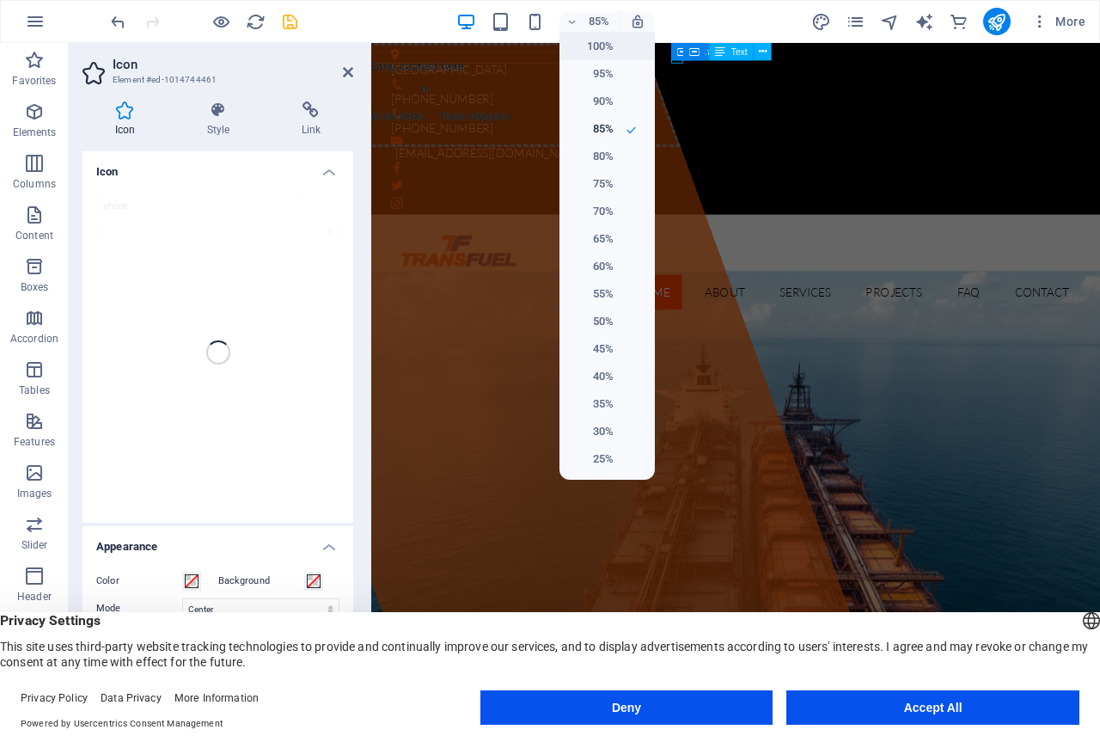
click at [610, 46] on h6 "100%" at bounding box center [592, 46] width 44 height 21
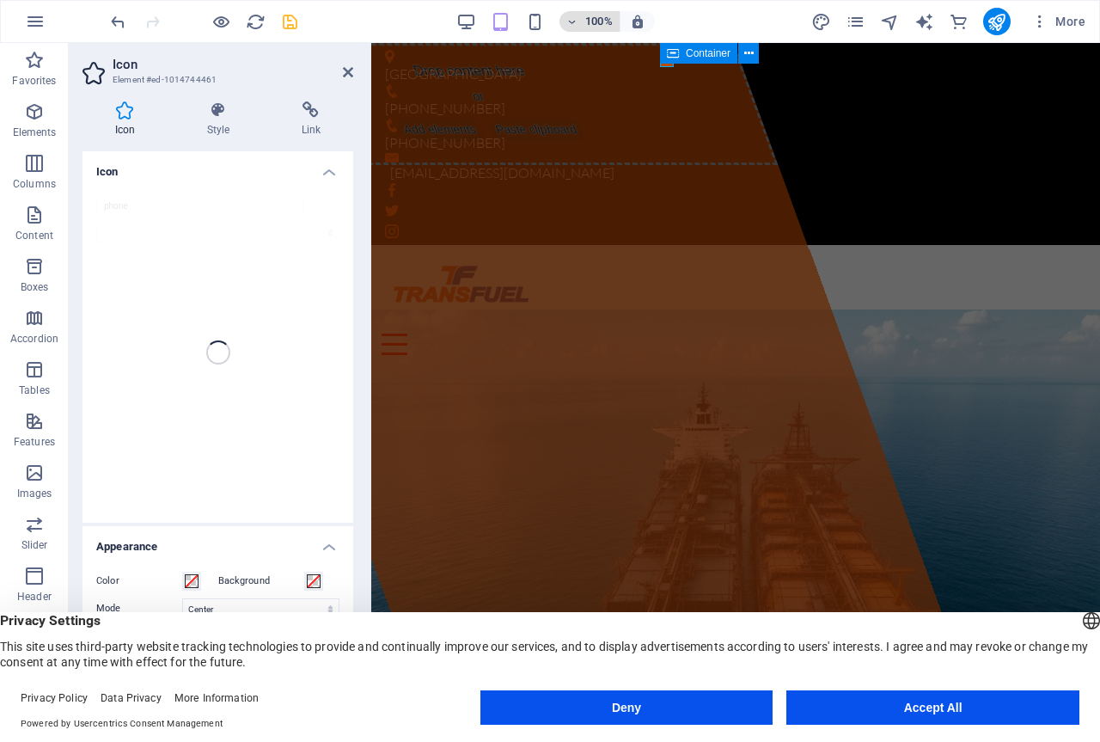
click at [592, 21] on h6 "100%" at bounding box center [599, 21] width 28 height 21
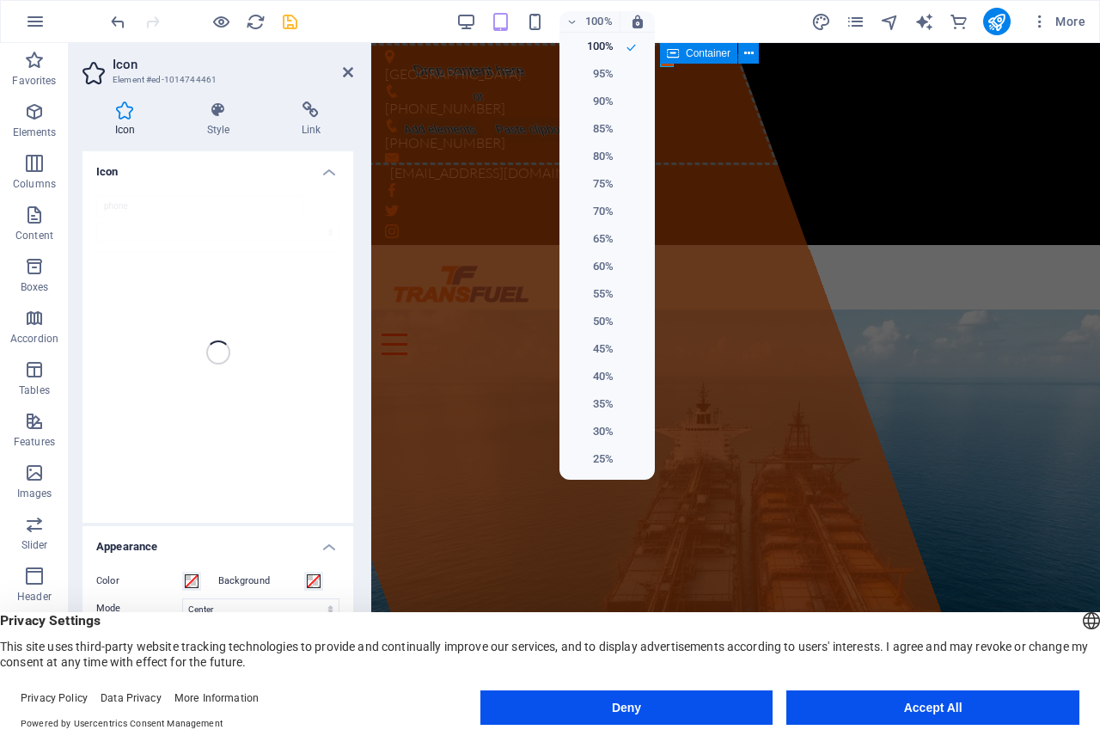
click at [570, 21] on div at bounding box center [550, 371] width 1100 height 742
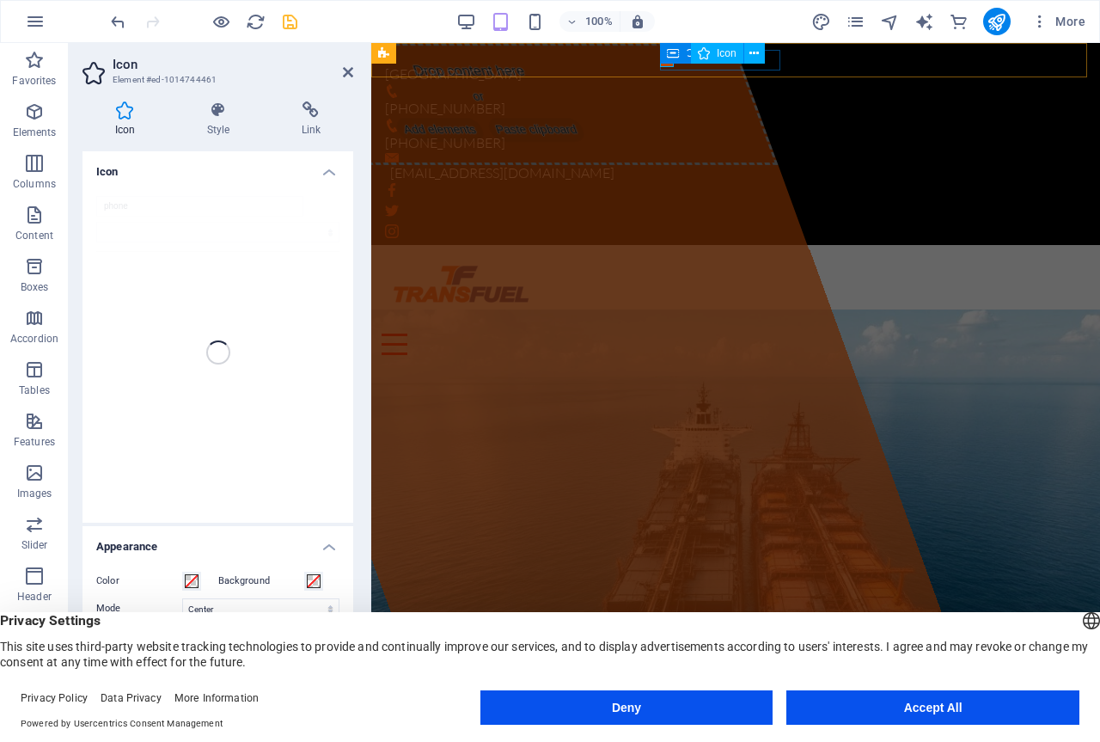
click at [667, 119] on figure at bounding box center [729, 126] width 688 height 14
click at [214, 122] on h4 "Style" at bounding box center [222, 119] width 95 height 36
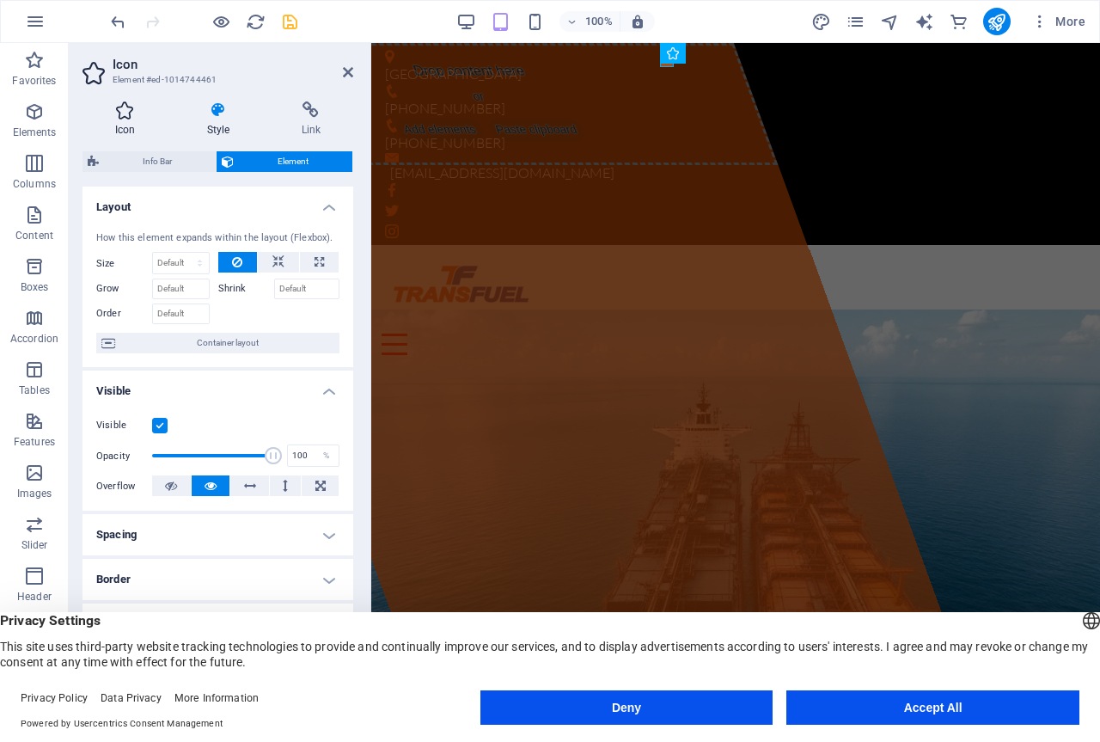
click at [113, 110] on icon at bounding box center [125, 109] width 85 height 17
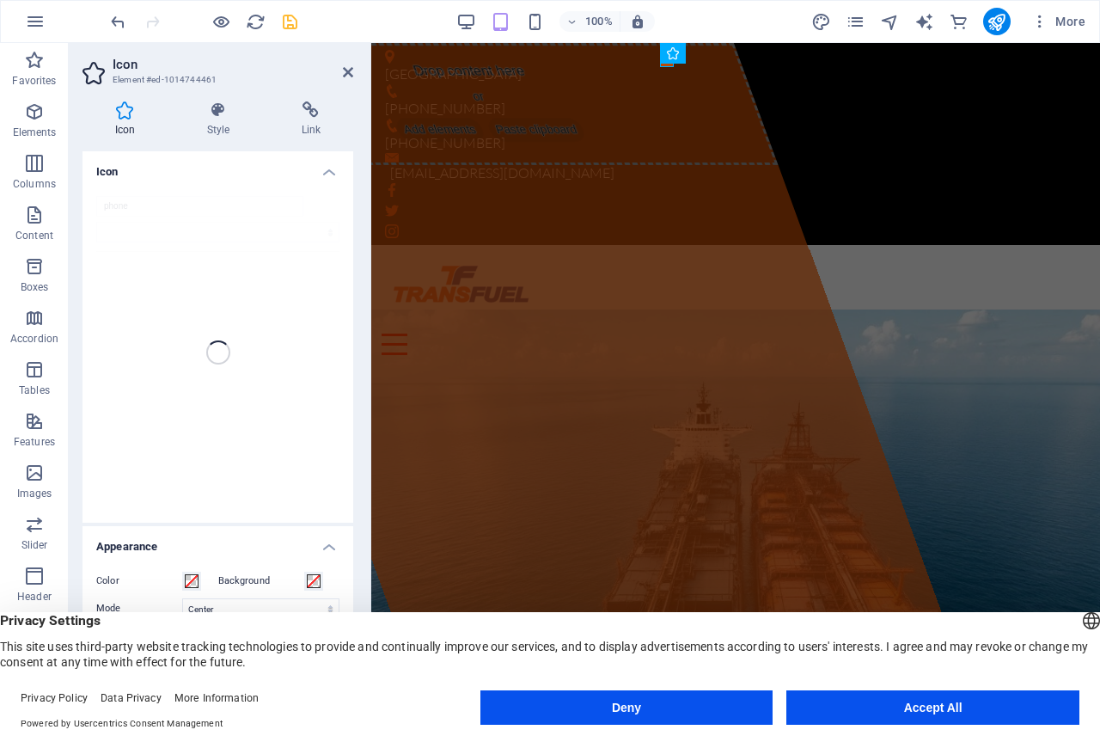
click at [261, 254] on div "phone" at bounding box center [218, 352] width 271 height 340
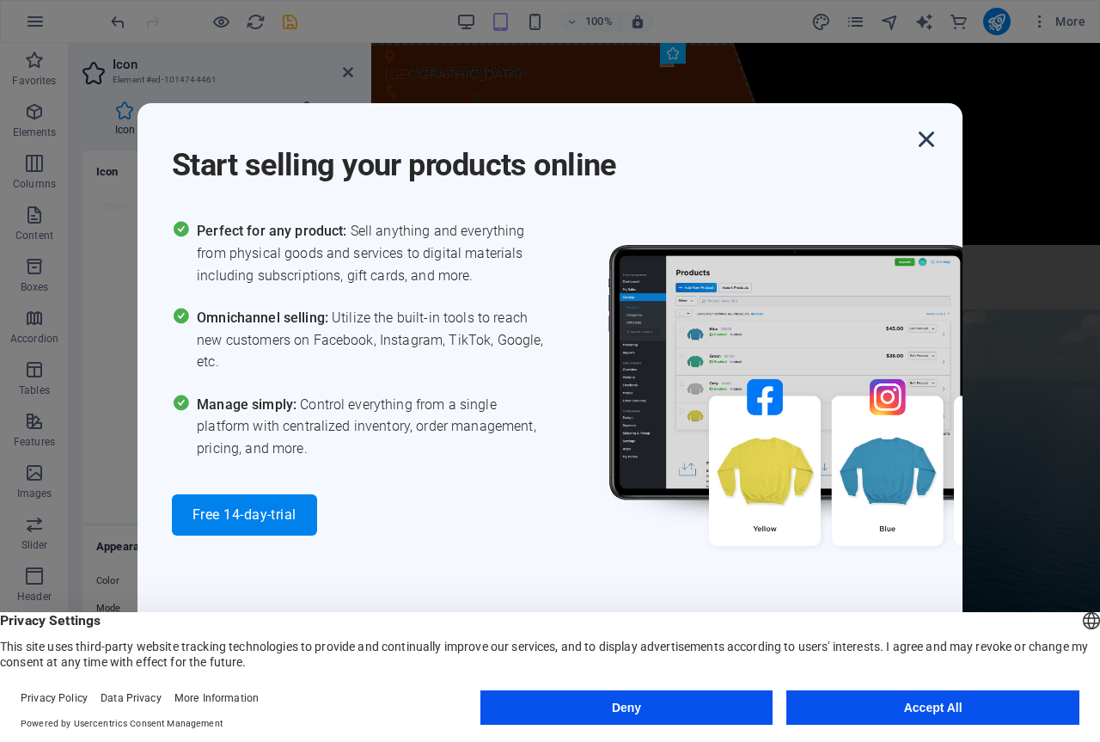
click at [923, 136] on icon "button" at bounding box center [926, 139] width 31 height 31
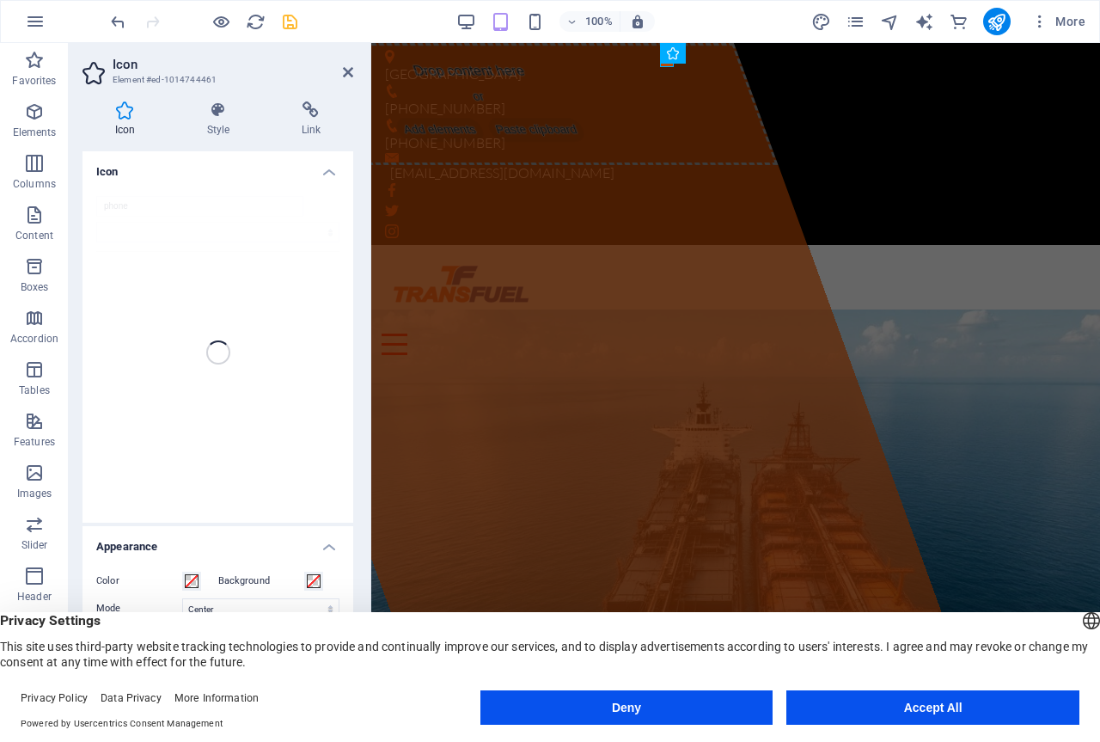
click at [177, 229] on div "phone" at bounding box center [218, 352] width 271 height 340
click at [40, 168] on icon "button" at bounding box center [34, 163] width 21 height 21
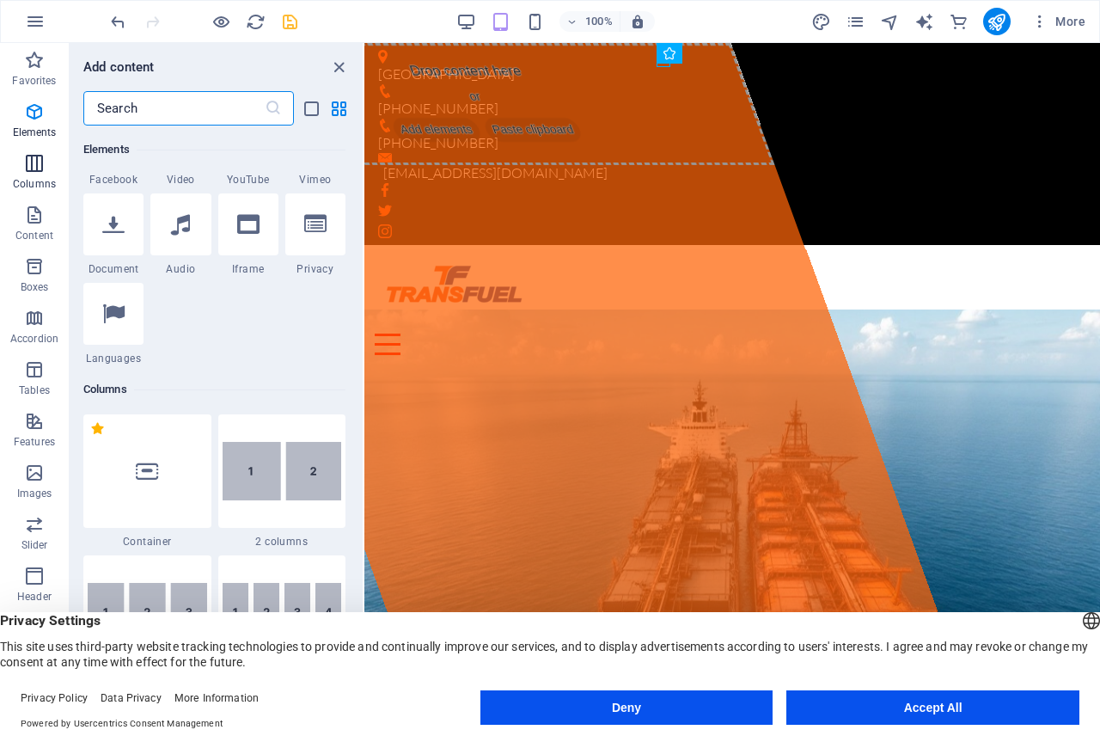
scroll to position [851, 0]
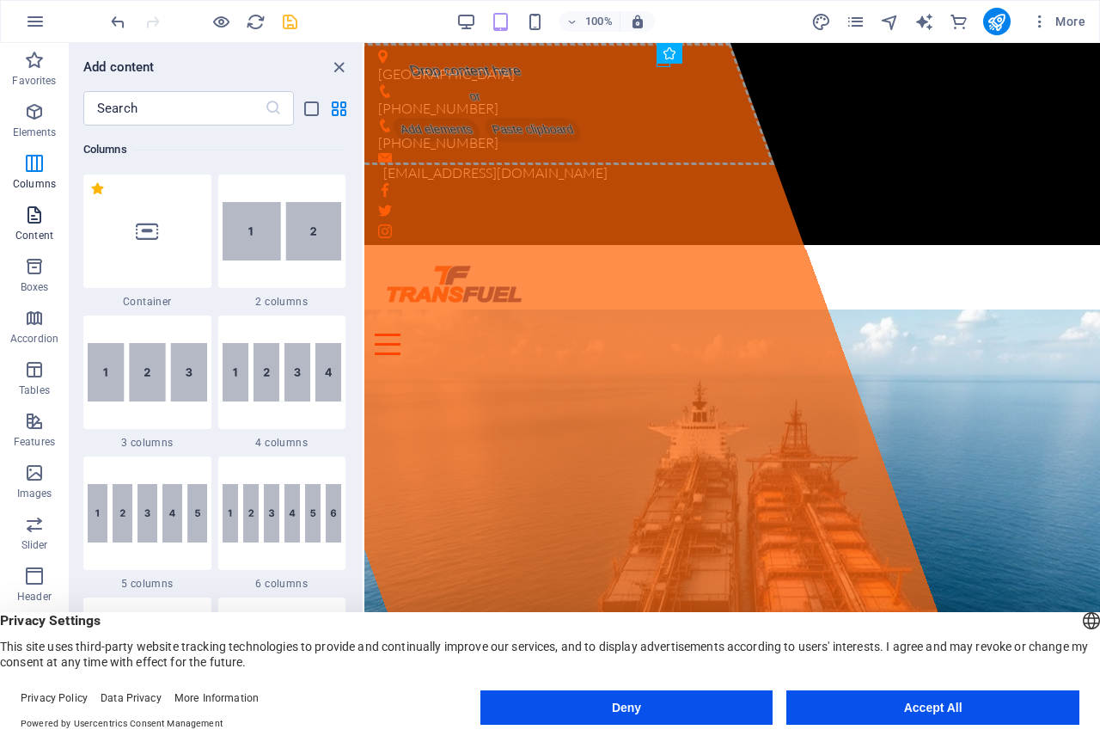
click at [31, 224] on icon "button" at bounding box center [34, 215] width 21 height 21
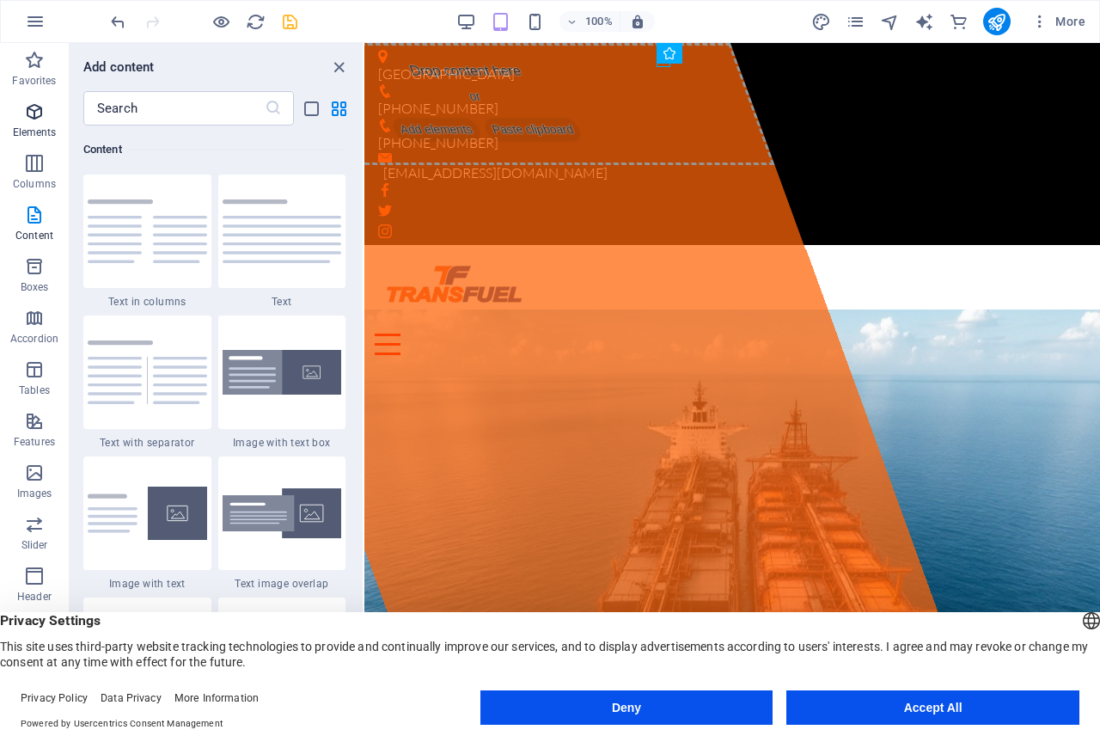
click at [37, 119] on icon "button" at bounding box center [34, 111] width 21 height 21
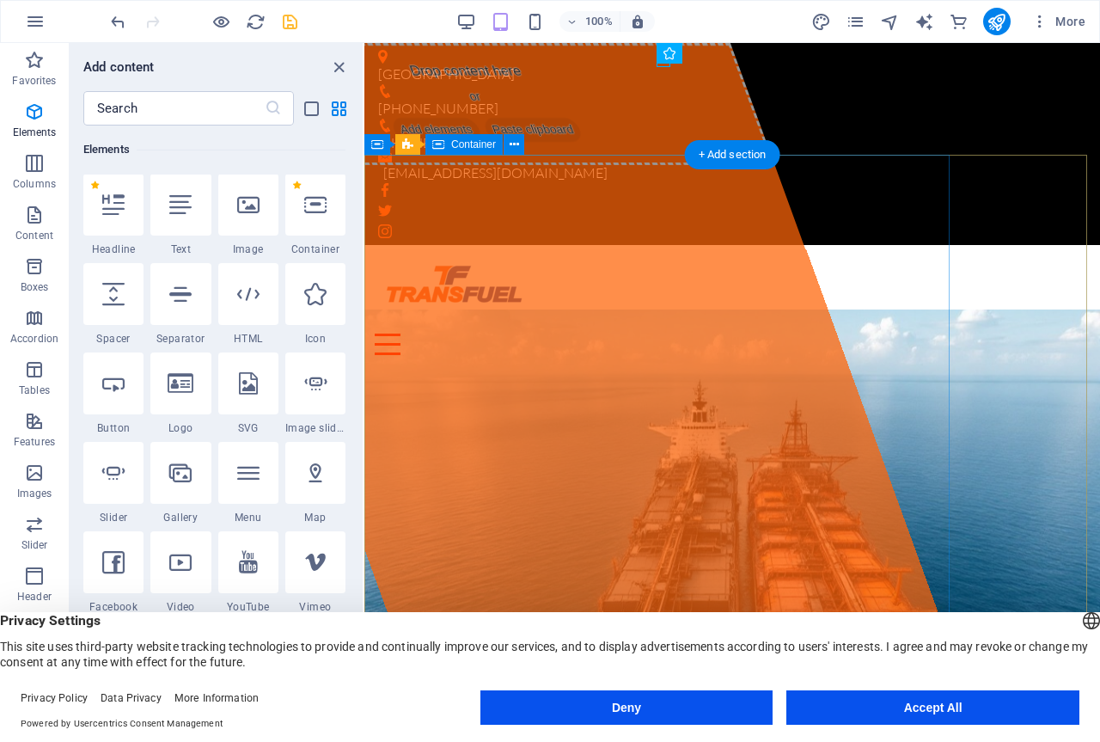
scroll to position [183, 0]
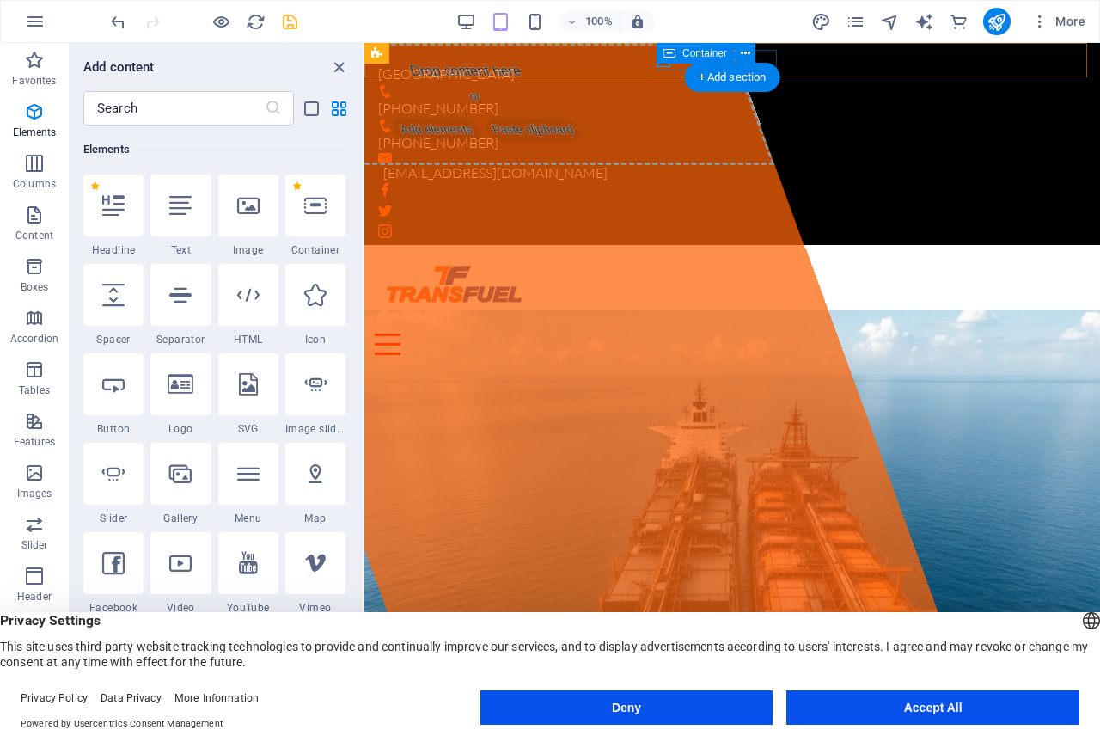
click at [663, 119] on div "[PHONE_NUMBER]" at bounding box center [725, 136] width 695 height 34
click at [701, 52] on span "Container" at bounding box center [705, 53] width 45 height 10
click at [664, 119] on div "[PHONE_NUMBER]" at bounding box center [725, 136] width 695 height 34
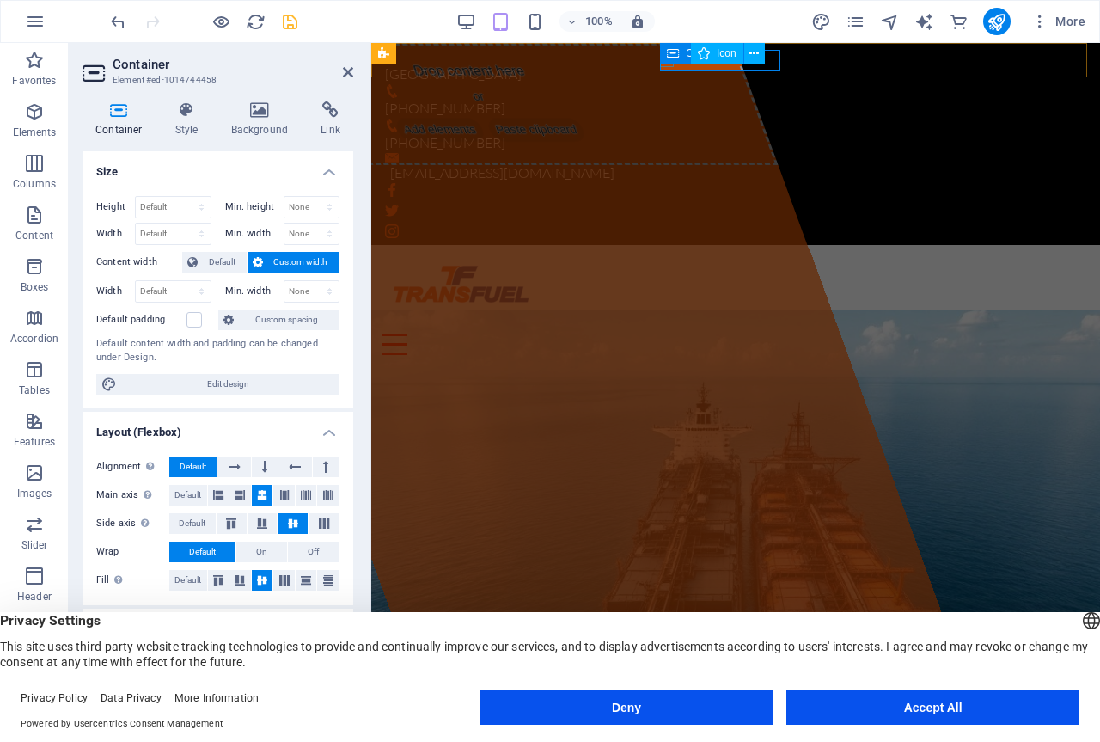
click at [666, 119] on figure at bounding box center [729, 126] width 688 height 14
select select "xMidYMid"
select select "px"
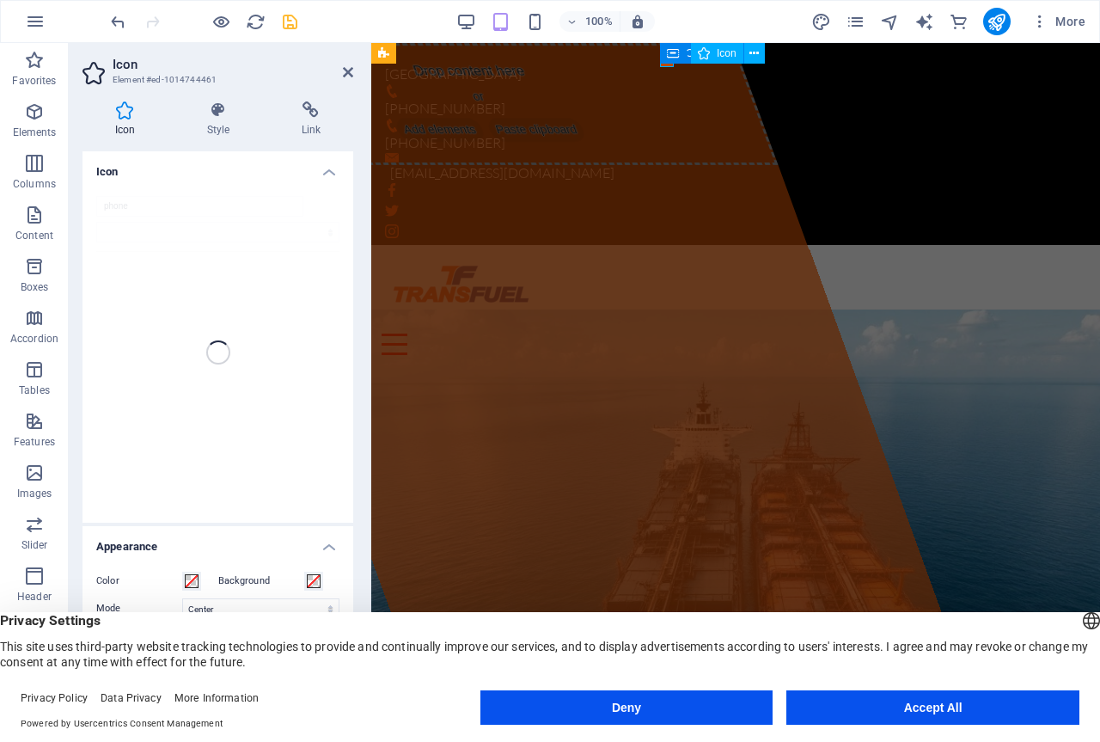
click at [666, 119] on figure at bounding box center [729, 126] width 688 height 14
click at [349, 70] on icon at bounding box center [348, 72] width 10 height 14
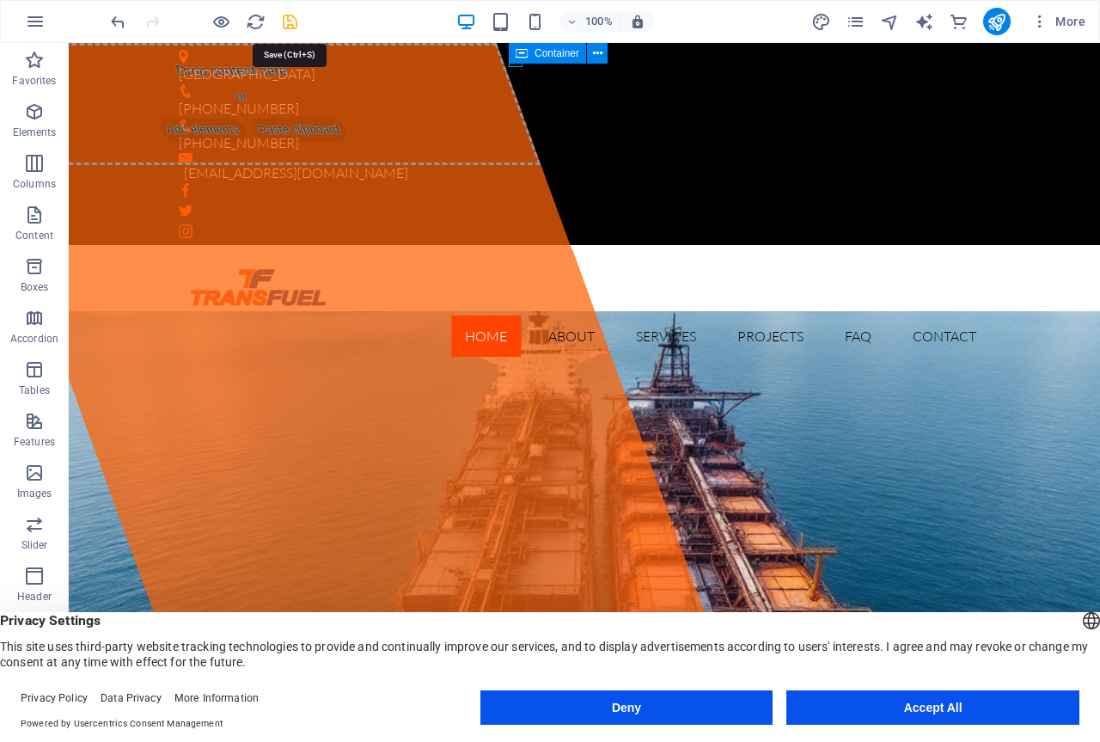
click at [295, 19] on icon "save" at bounding box center [290, 22] width 20 height 20
checkbox input "false"
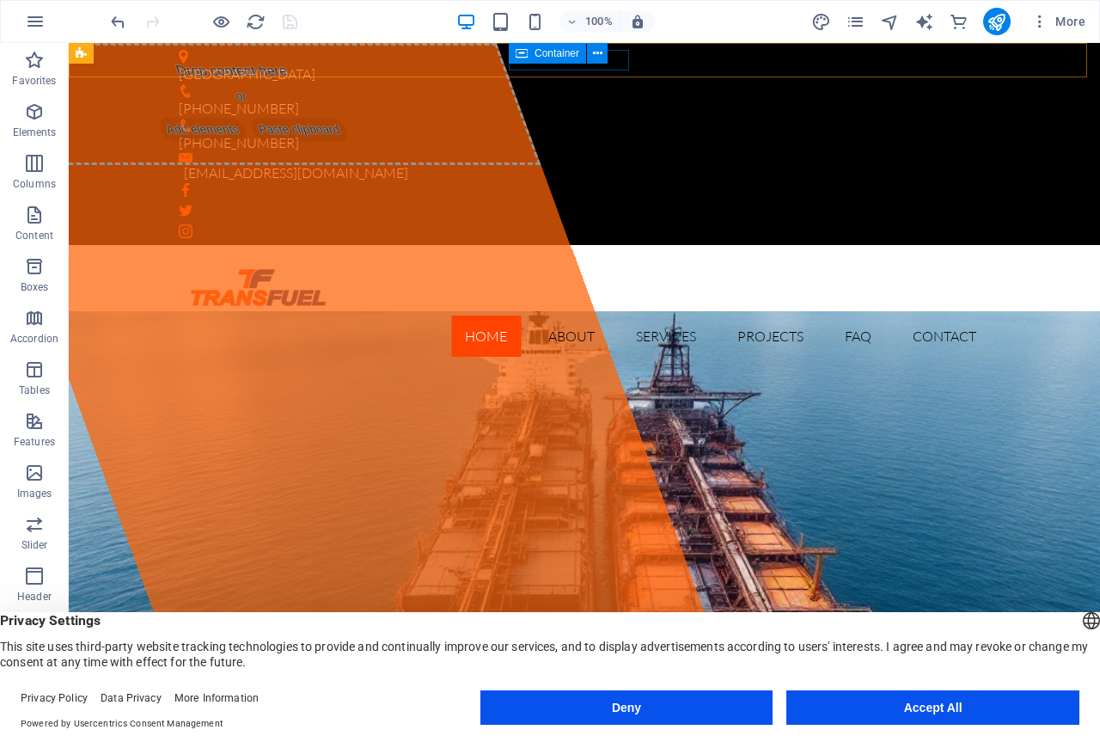
click at [548, 54] on span "Container" at bounding box center [557, 53] width 45 height 10
click at [518, 119] on div "[PHONE_NUMBER]" at bounding box center [578, 136] width 798 height 34
click at [517, 119] on figure at bounding box center [578, 126] width 798 height 14
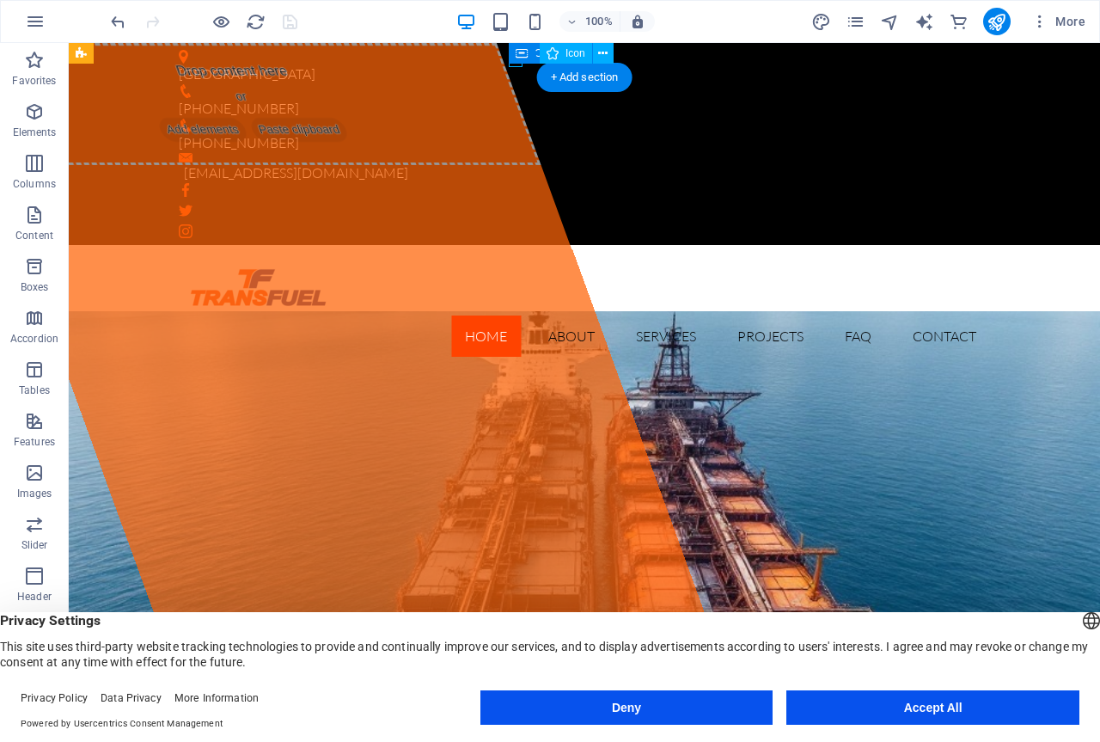
click at [517, 119] on figure at bounding box center [578, 126] width 798 height 14
select select "xMidYMid"
select select "px"
